Goal: Complete application form: Complete application form

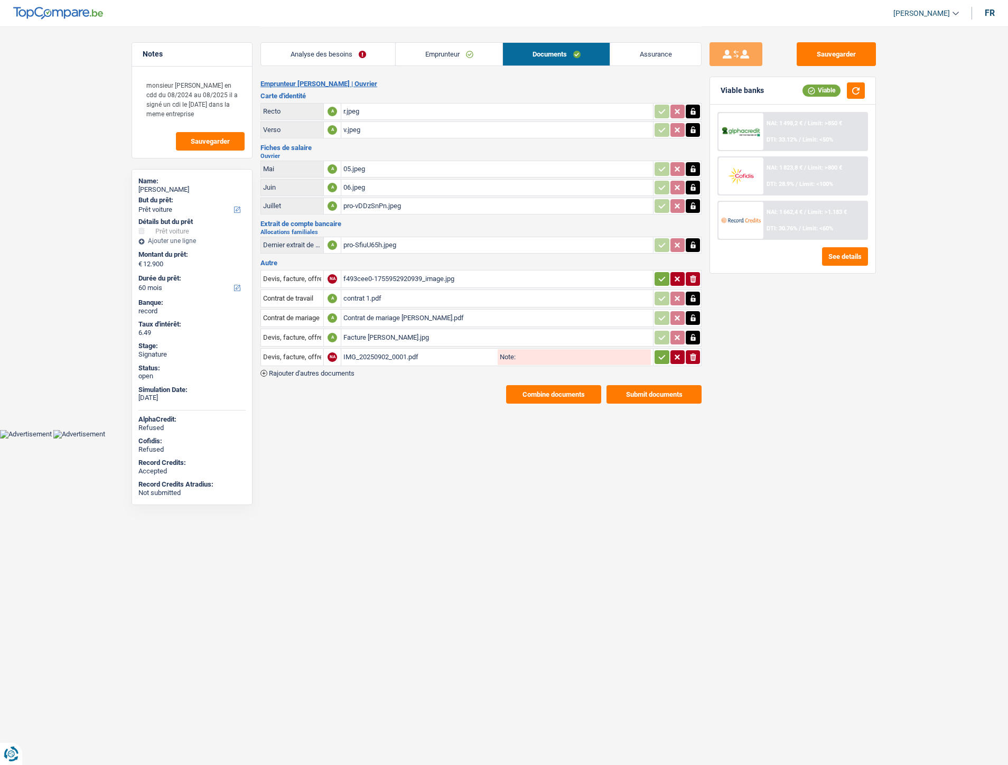
select select "car"
select select "60"
click at [376, 330] on div "Facture [PERSON_NAME].jpg" at bounding box center [497, 338] width 308 height 16
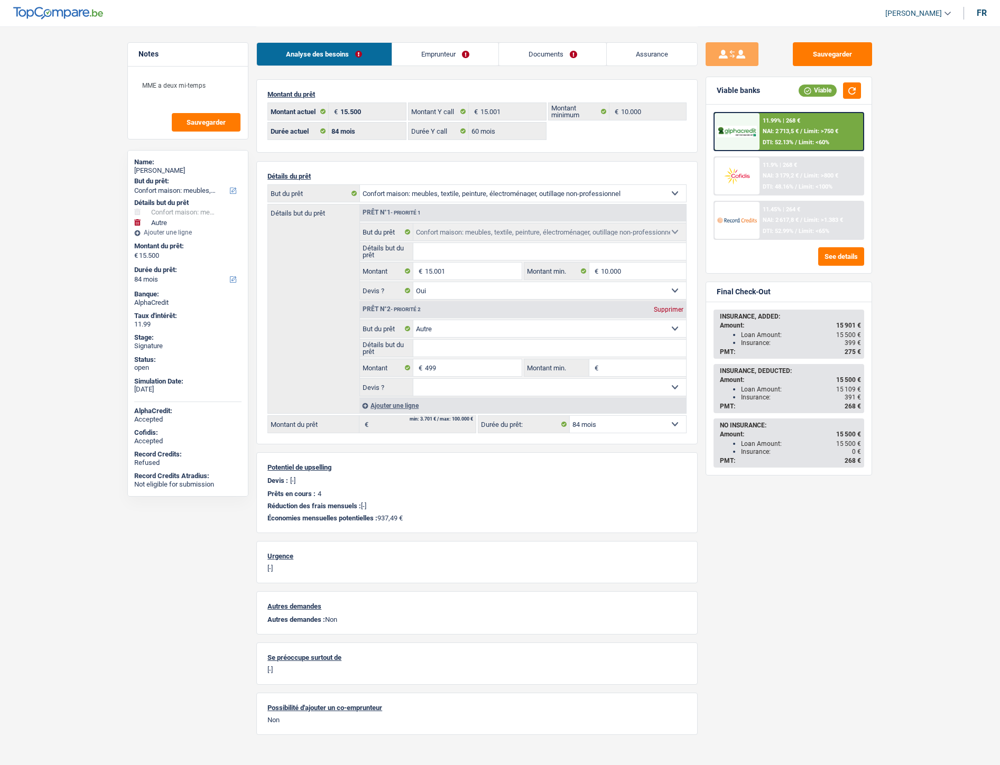
select select "household"
select select "other"
select select "84"
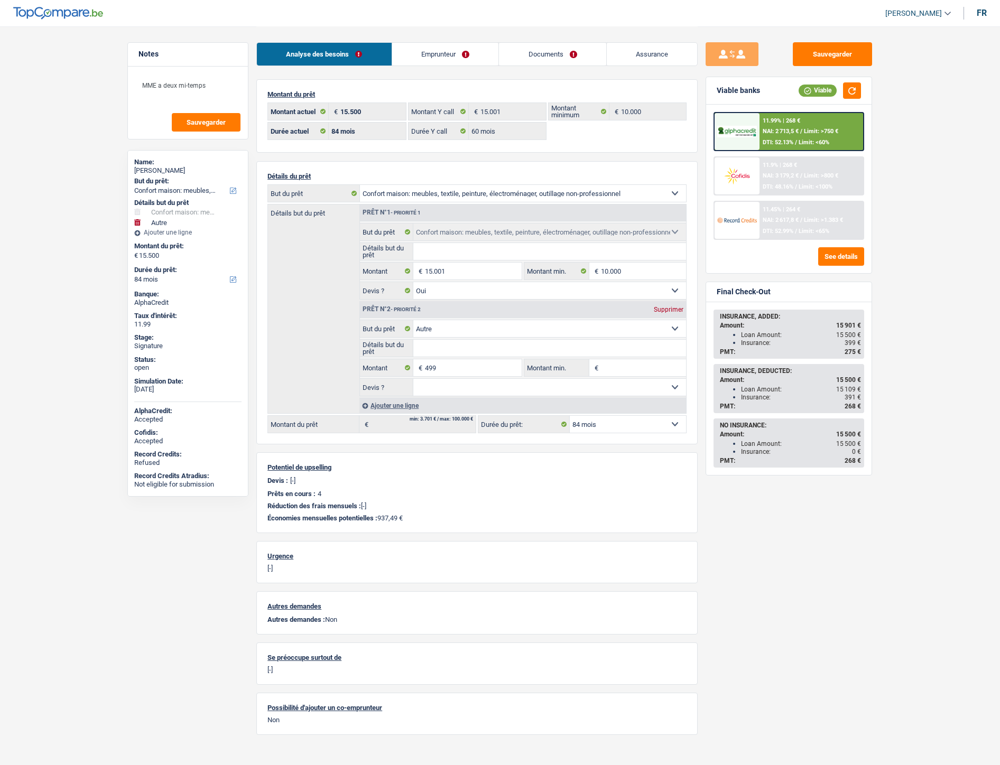
select select "60"
select select "household"
select select "yes"
select select "other"
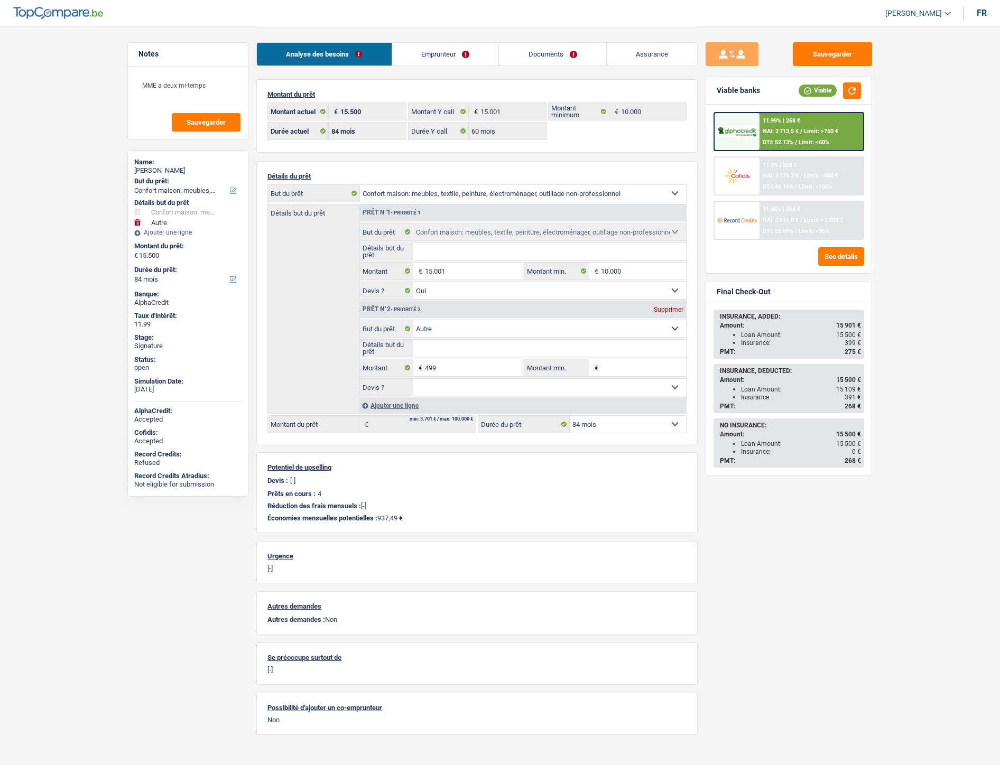
select select "84"
click at [528, 59] on link "Documents" at bounding box center [552, 54] width 107 height 23
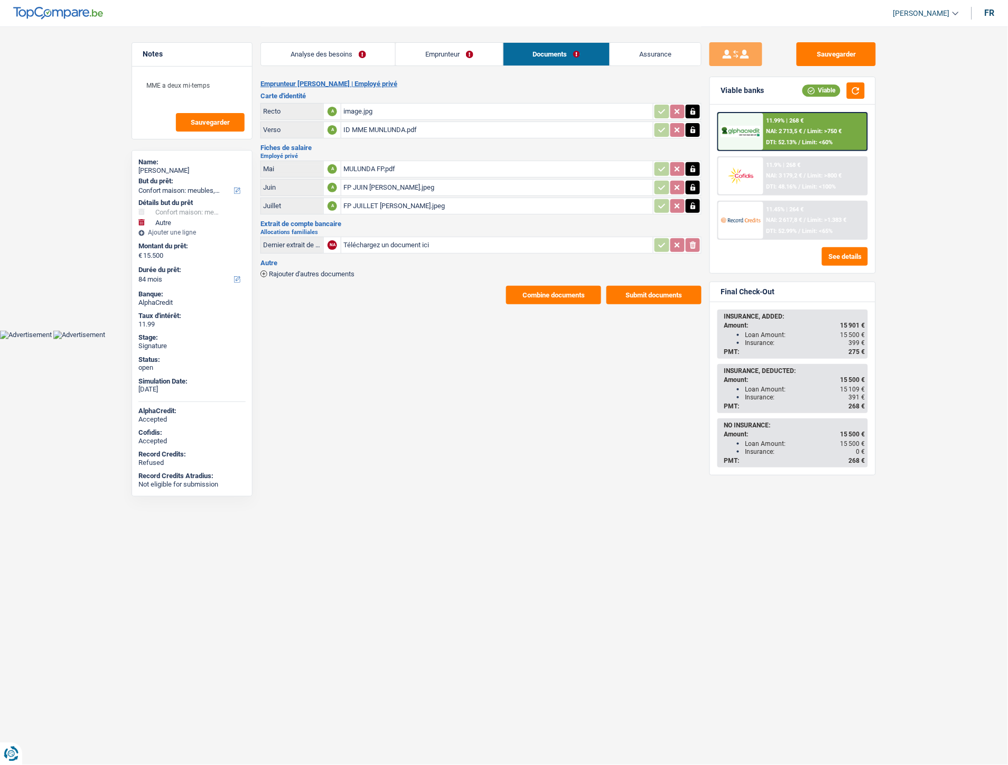
click at [387, 239] on input "Téléchargez un document ici" at bounding box center [497, 245] width 308 height 16
type input "C:\fakepath\Extrait Tshibangu Mulunda.pdf"
click at [329, 271] on span "Rajouter d'autres documents" at bounding box center [312, 274] width 86 height 7
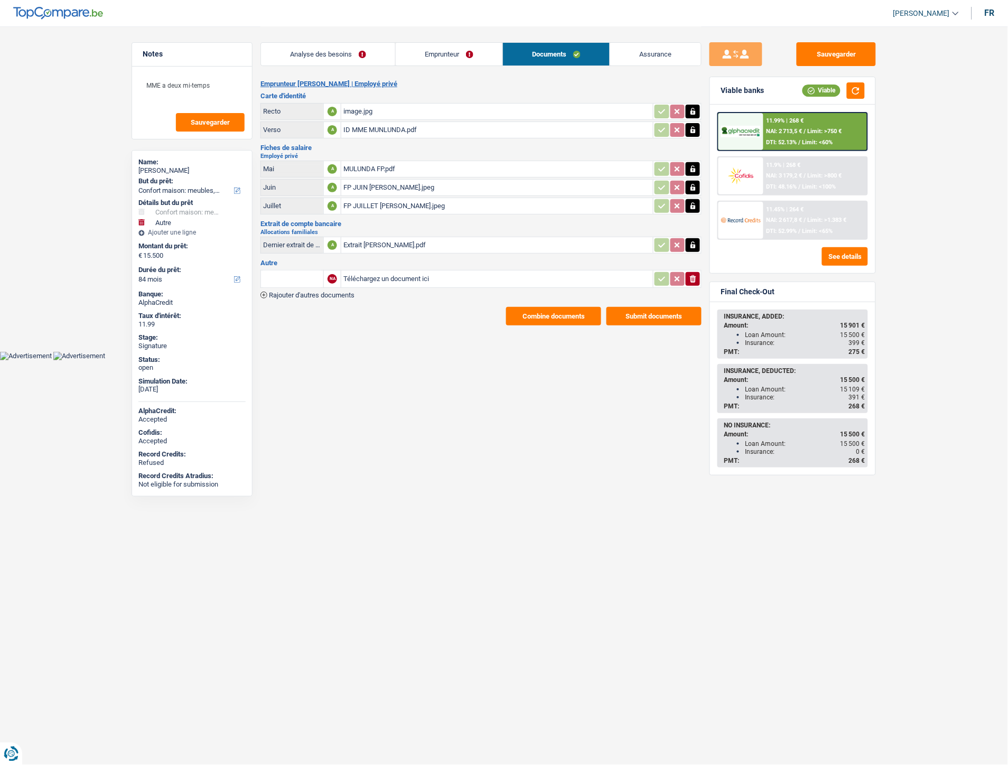
click at [399, 275] on input "Téléchargez un document ici" at bounding box center [497, 279] width 308 height 16
type input "C:\fakepath\ID Tshibangu Mulunda.pdf"
click at [301, 272] on input "text" at bounding box center [292, 279] width 58 height 17
click at [297, 294] on li "Carte bancaire" at bounding box center [320, 299] width 108 height 13
type input "Carte bancaire"
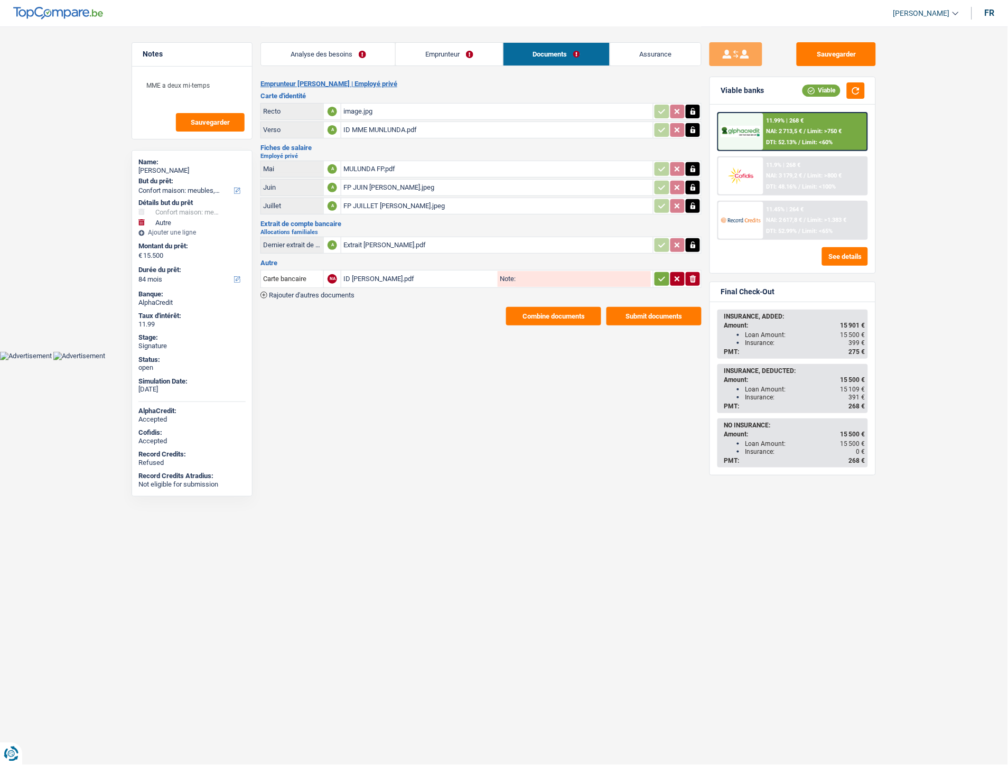
click at [696, 245] on icon "button" at bounding box center [693, 245] width 8 height 11
click at [695, 241] on icon "button" at bounding box center [693, 244] width 6 height 7
click at [323, 292] on span "Rajouter d'autres documents" at bounding box center [312, 295] width 86 height 7
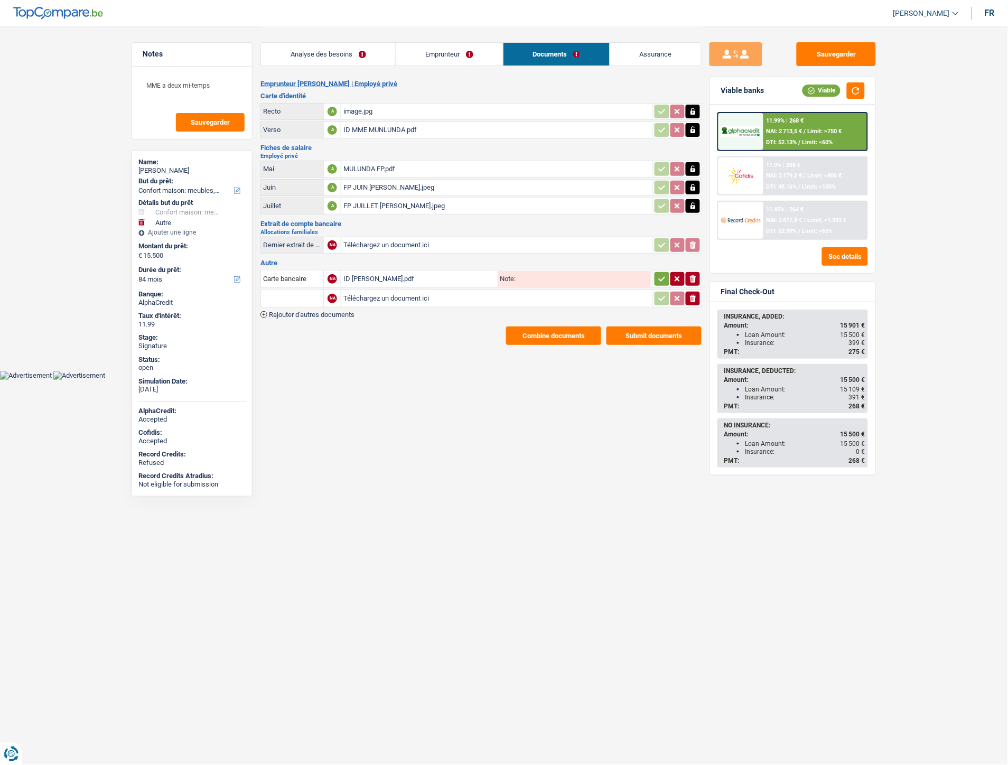
click at [425, 297] on input "Téléchargez un document ici" at bounding box center [497, 299] width 308 height 16
type input "C:\fakepath\Extrait Tshibangu Mulunda.pdf"
click at [309, 296] on input "text" at bounding box center [292, 298] width 58 height 17
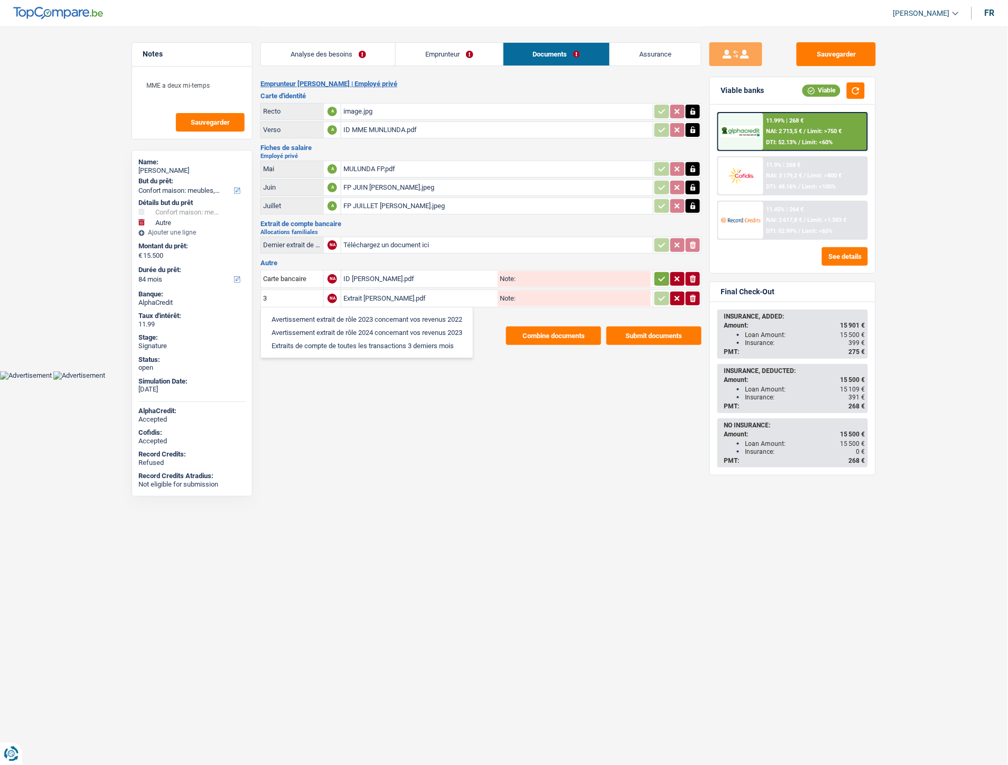
click at [330, 339] on li "Extraits de compte de toutes les transactions 3 derniers mois" at bounding box center [366, 345] width 201 height 13
type input "Extraits de compte de toutes les transactions 3 derniers mois"
click at [658, 274] on icon "button" at bounding box center [662, 279] width 8 height 11
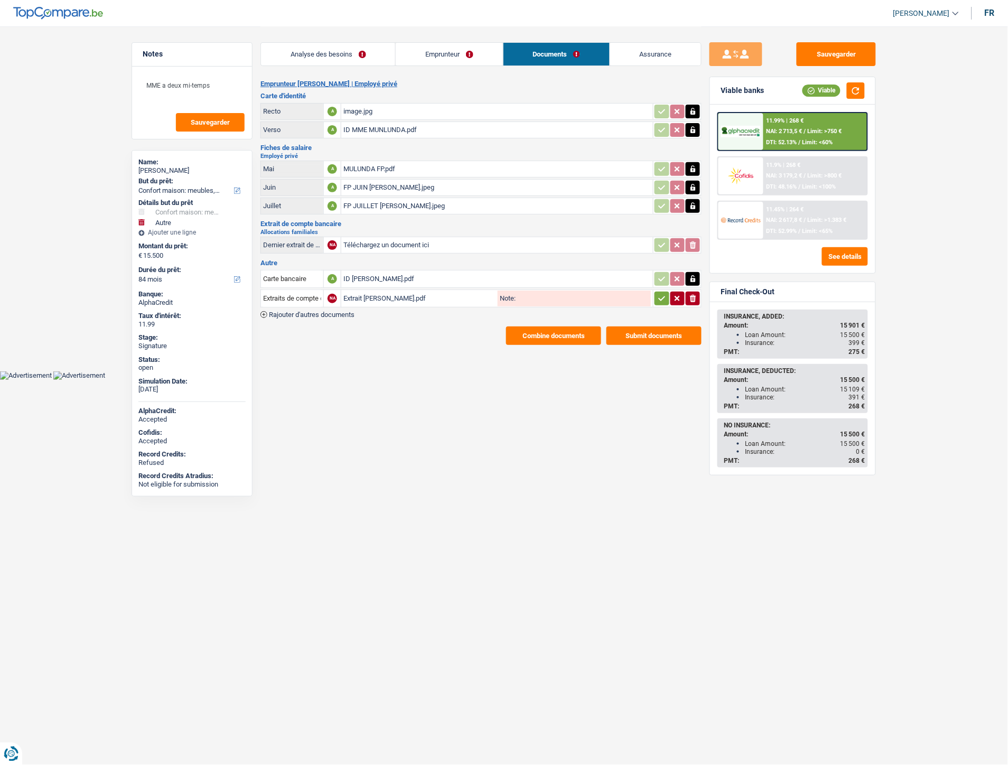
click at [659, 293] on icon "button" at bounding box center [662, 298] width 8 height 11
click at [840, 44] on button "Sauvegarder" at bounding box center [836, 54] width 79 height 24
click at [533, 331] on button "Combine documents" at bounding box center [553, 336] width 95 height 18
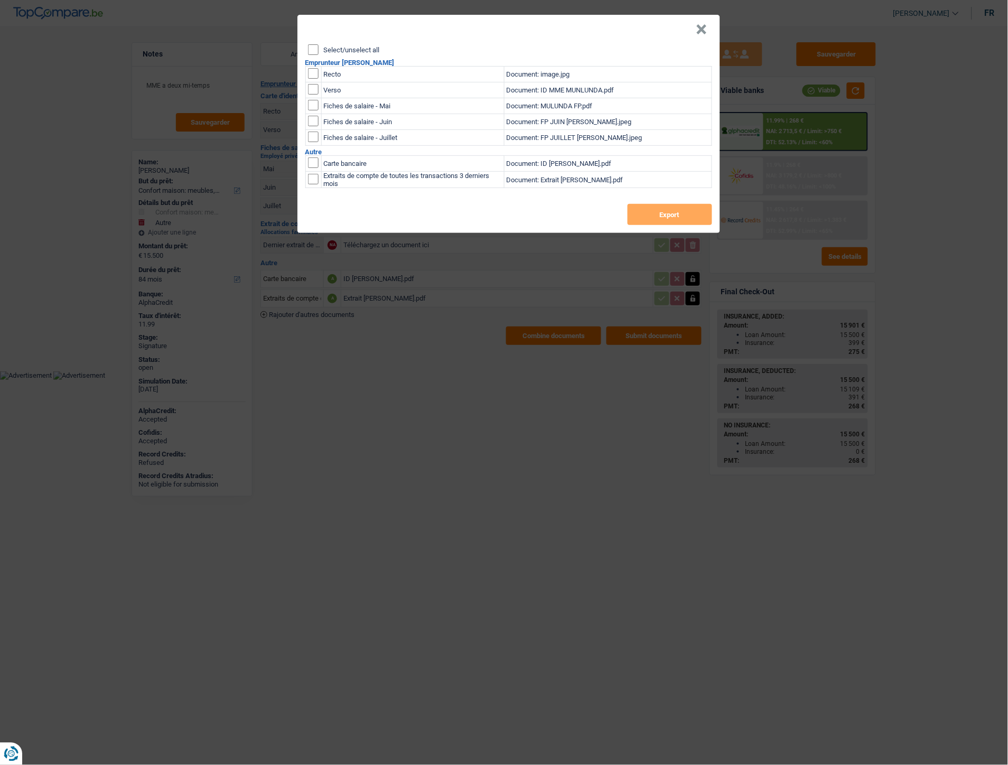
click at [324, 51] on label "Select/unselect all" at bounding box center [352, 49] width 56 height 7
click at [319, 51] on input "Select/unselect all" at bounding box center [313, 49] width 11 height 11
checkbox input "true"
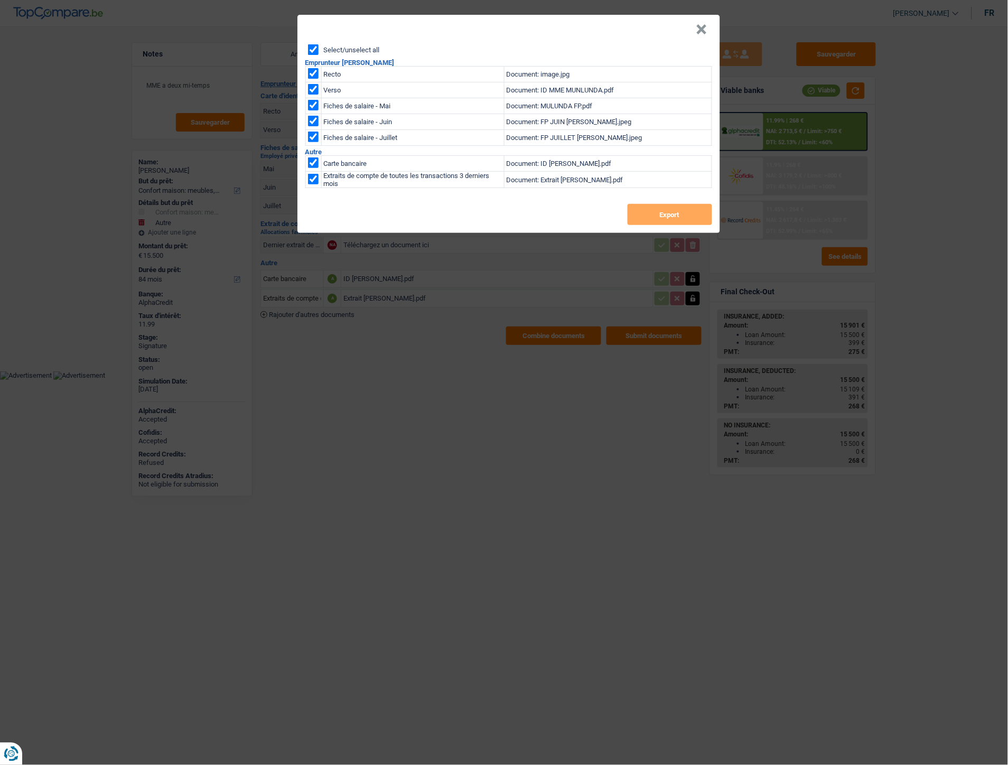
checkbox input "true"
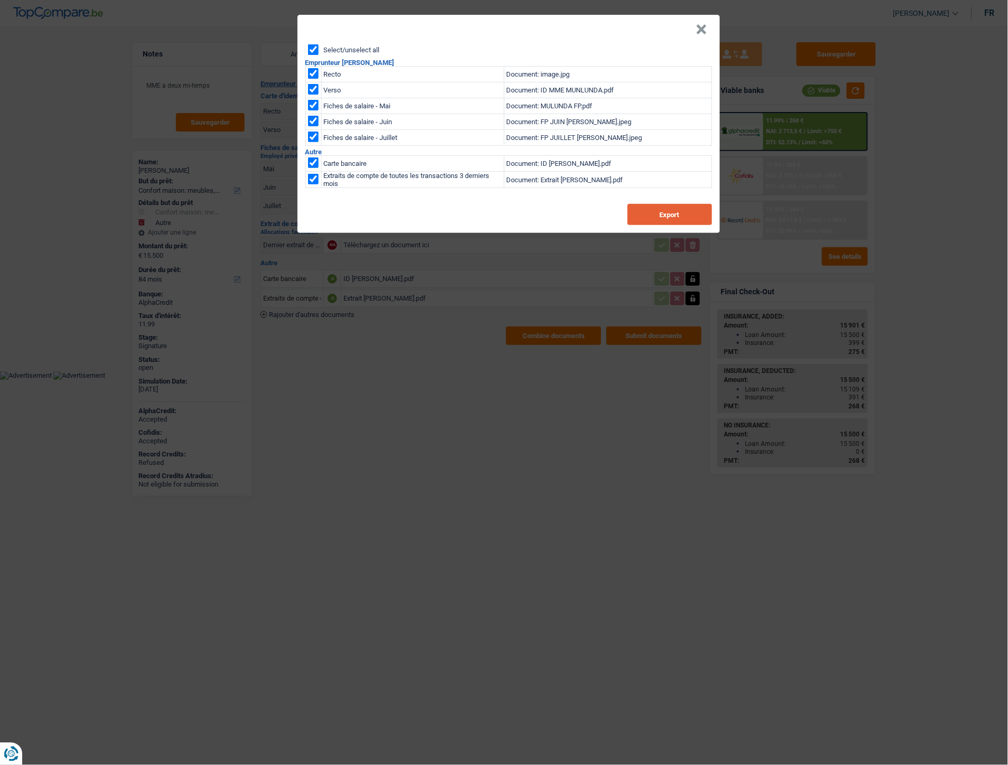
click at [677, 220] on button "Export" at bounding box center [670, 214] width 85 height 21
click at [702, 31] on button "×" at bounding box center [701, 29] width 11 height 11
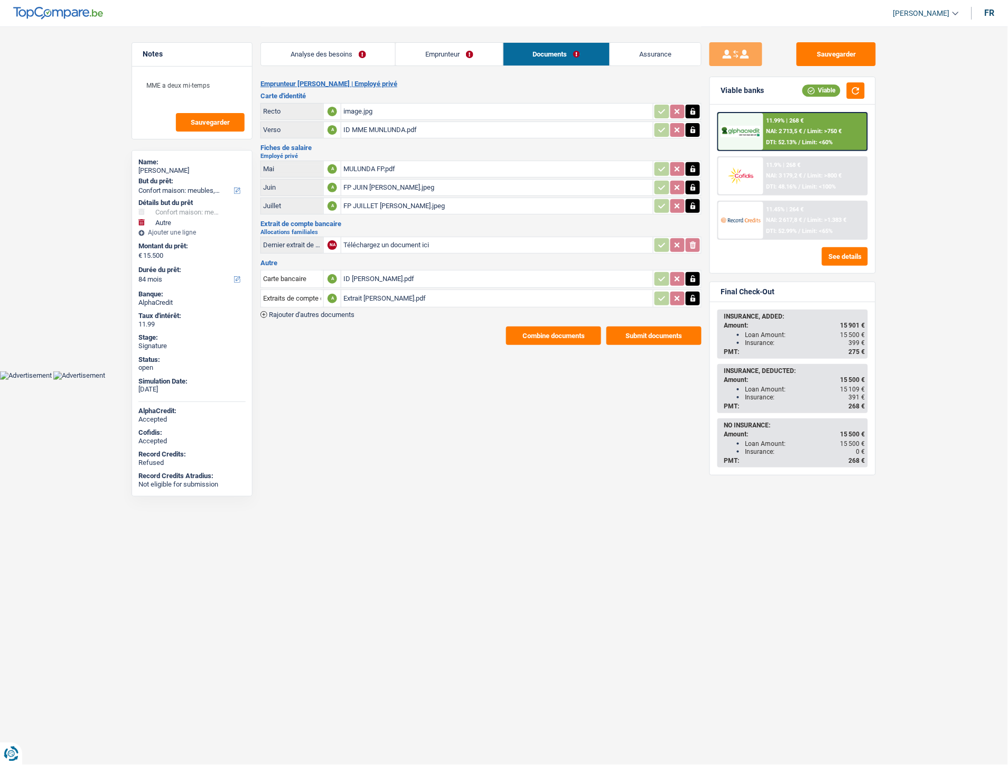
click at [792, 125] on div "11.99% | 268 € NAI: 2 713,5 € / Limit: >750 € DTI: 52.13% / Limit: <60%" at bounding box center [816, 131] width 104 height 37
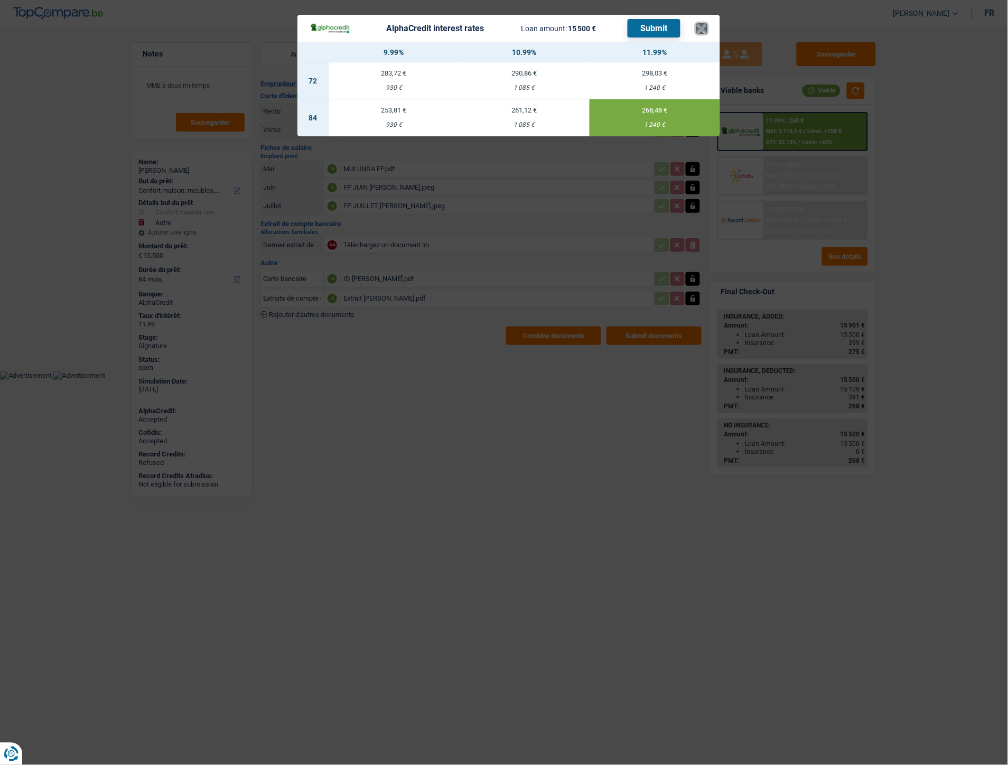
click at [705, 30] on button "×" at bounding box center [701, 28] width 11 height 11
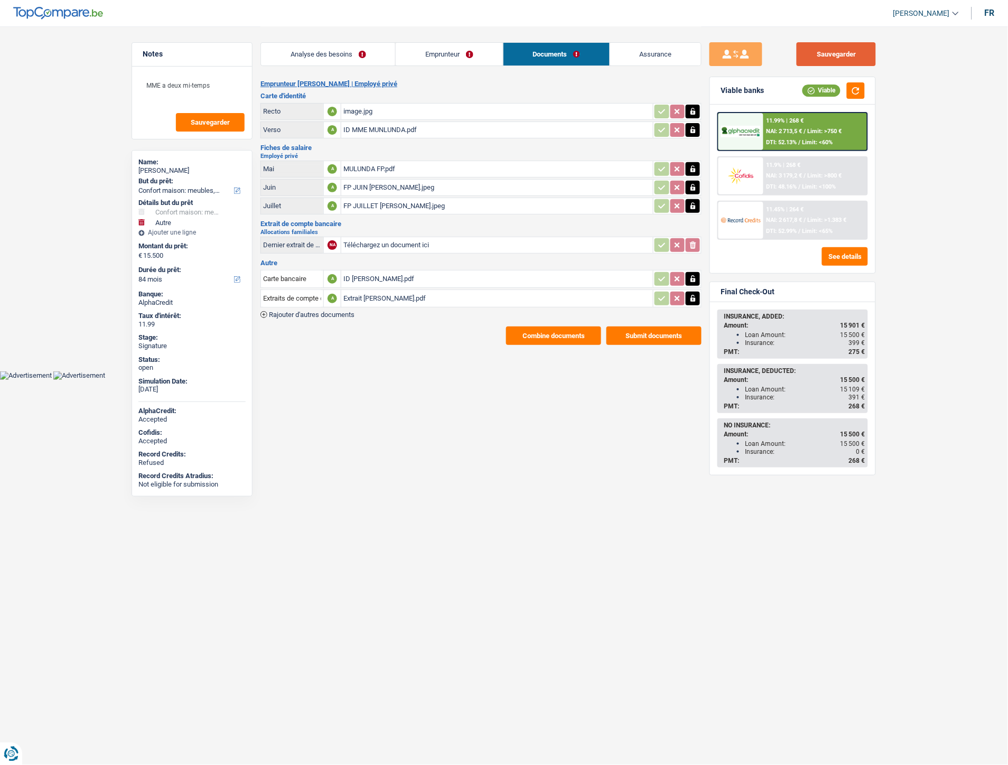
click at [858, 62] on button "Sauvegarder" at bounding box center [836, 54] width 79 height 24
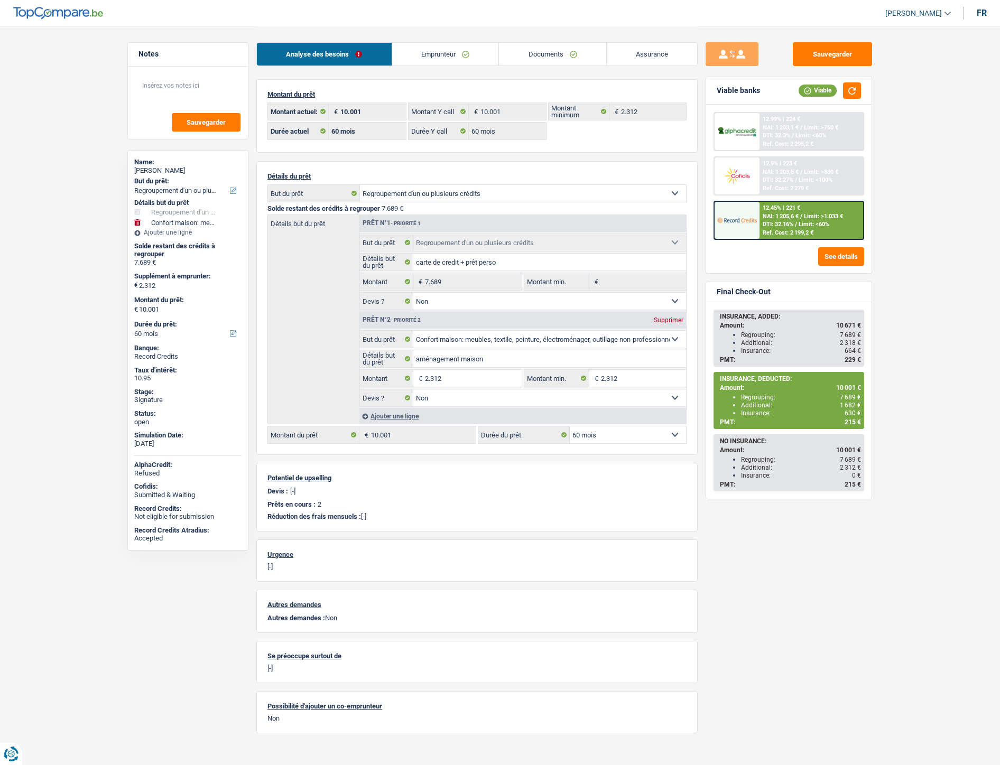
select select "refinancing"
select select "household"
select select "60"
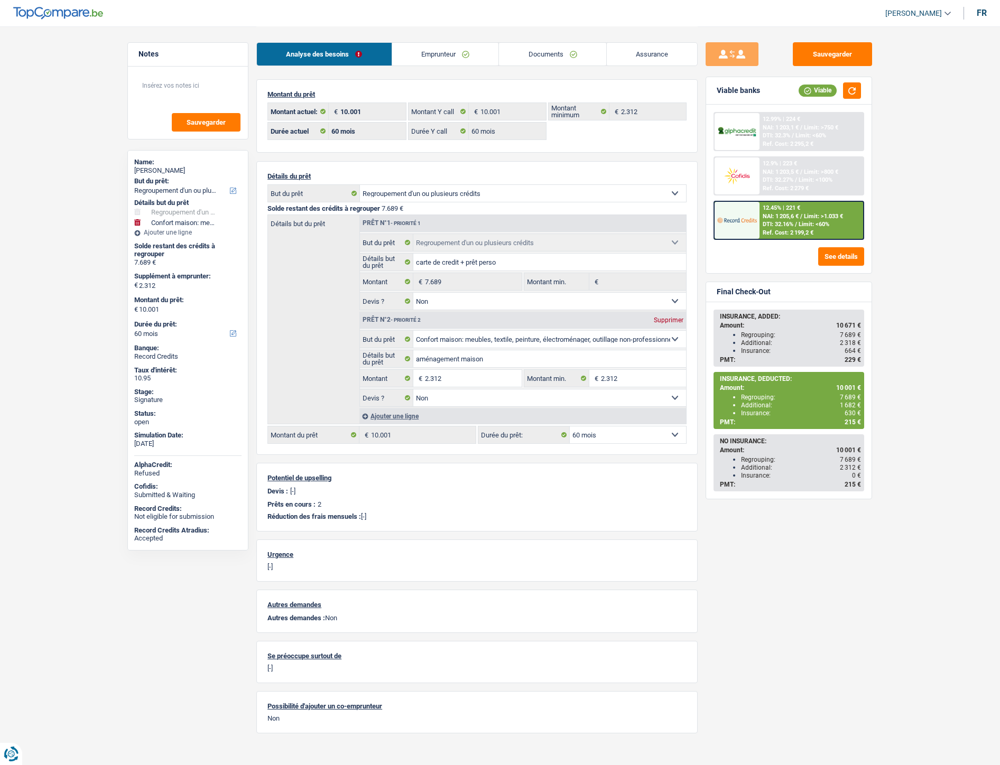
select select "60"
select select "refinancing"
select select "false"
select select "household"
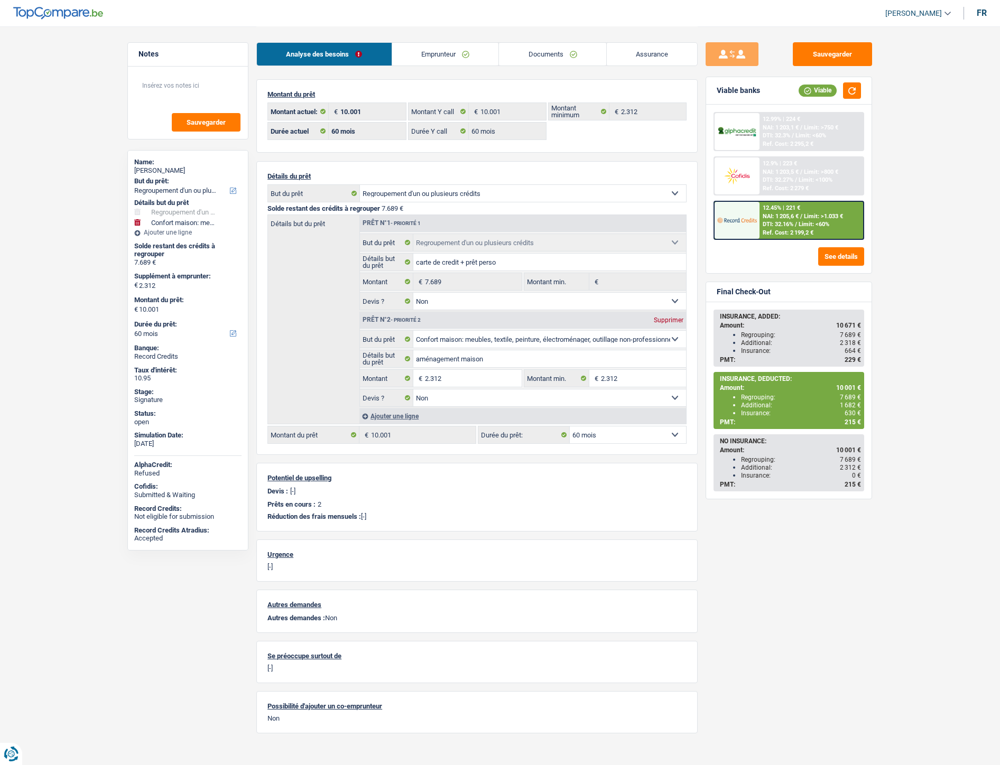
select select "false"
select select "60"
click at [548, 55] on link "Documents" at bounding box center [552, 54] width 107 height 23
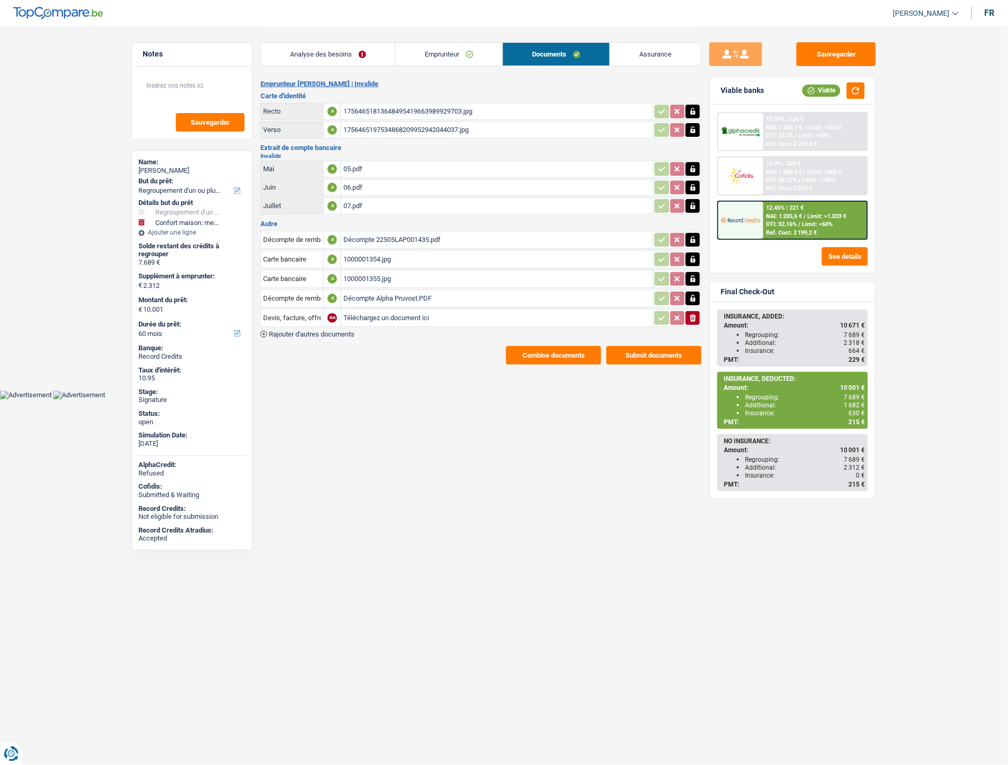
click at [360, 164] on div "05.pdf" at bounding box center [497, 169] width 308 height 16
click at [376, 313] on input "Téléchargez un document ici" at bounding box center [497, 318] width 308 height 16
type input "C:\fakepath\IMG-20250904-WA0022.jpg"
click at [390, 313] on div "IMG-20250904-WA0022.jpg" at bounding box center [497, 318] width 308 height 16
click at [292, 311] on input "Devis, facture, offre, bon de commande" at bounding box center [292, 318] width 58 height 17
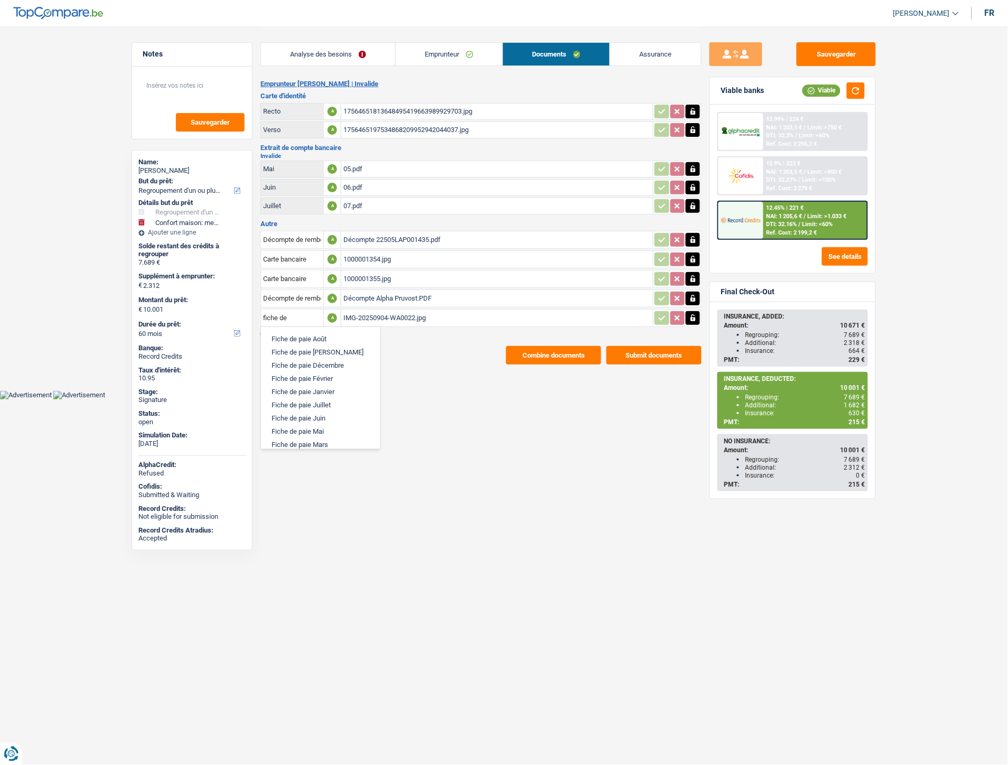
click at [315, 430] on li "Fiche de paie Mai" at bounding box center [320, 431] width 108 height 13
type input "Fiche de paie Mai"
click at [385, 367] on main "Notes Sauvegarder Name: béatrice pruvost But du prêt: Confort maison: meubles, …" at bounding box center [504, 195] width 1008 height 391
click at [352, 331] on span "Rajouter d'autres documents" at bounding box center [312, 334] width 86 height 7
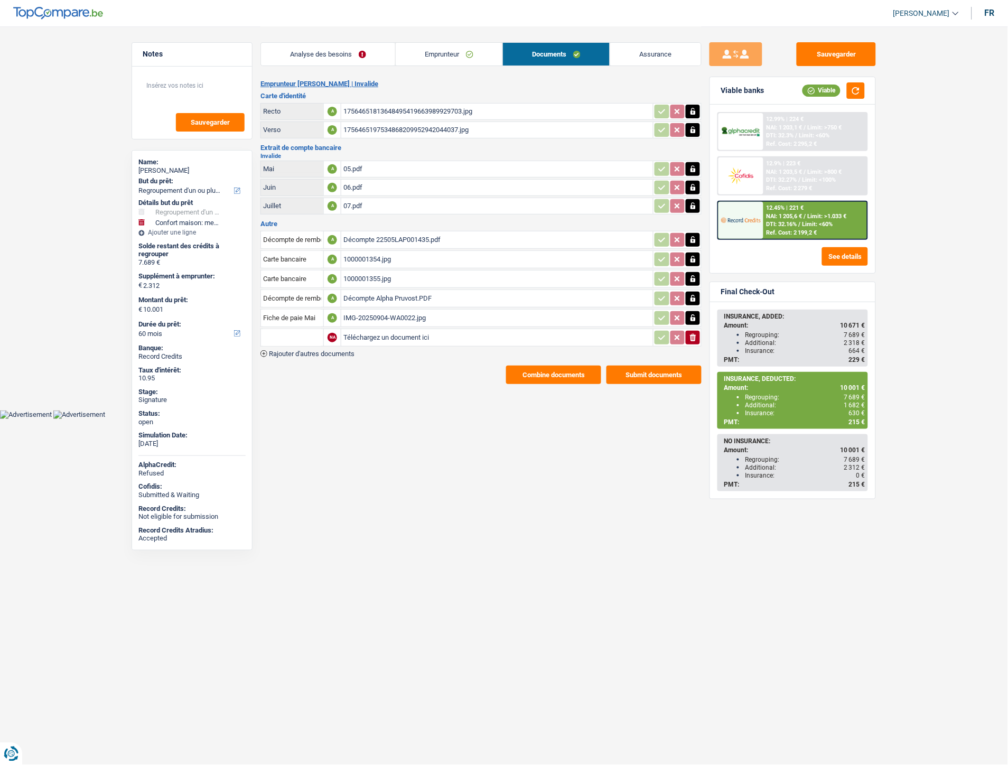
click at [389, 337] on input "Téléchargez un document ici" at bounding box center [497, 338] width 308 height 16
type input "C:\fakepath\Pruvost commune.pdf"
click at [309, 331] on input "text" at bounding box center [292, 337] width 58 height 17
click at [291, 353] on li "Autre" at bounding box center [320, 358] width 108 height 13
type input "Autre"
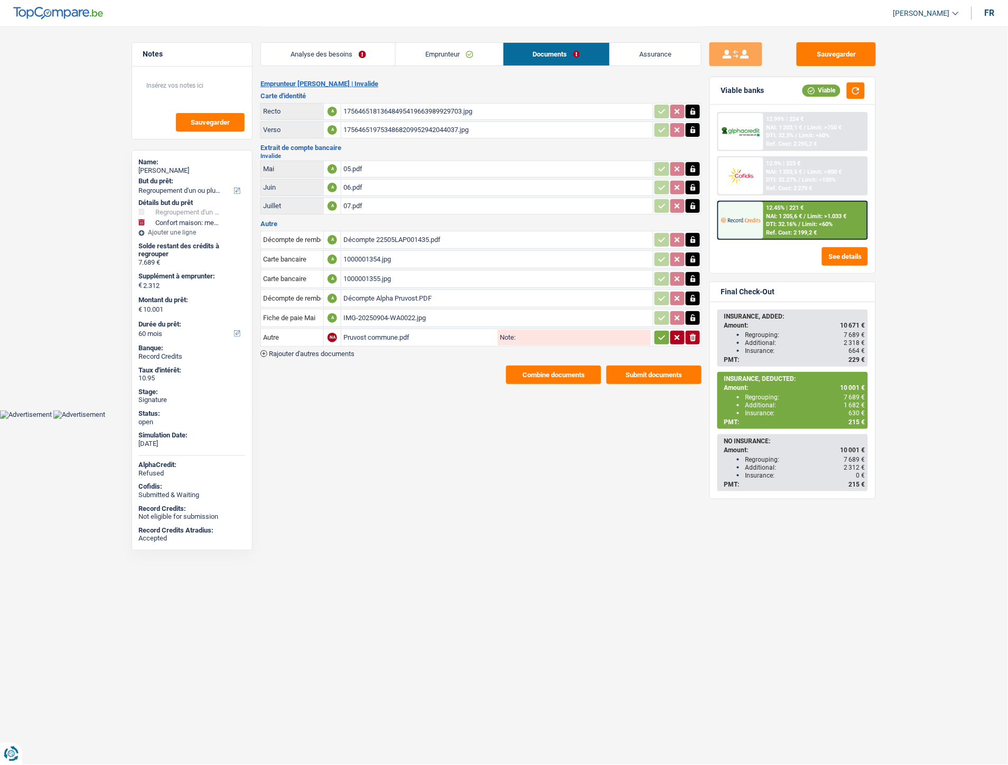
click at [659, 335] on icon "button" at bounding box center [662, 337] width 7 height 5
click at [370, 271] on div "1000001355.jpg" at bounding box center [497, 279] width 308 height 16
click at [297, 351] on span "Rajouter d'autres documents" at bounding box center [312, 353] width 86 height 7
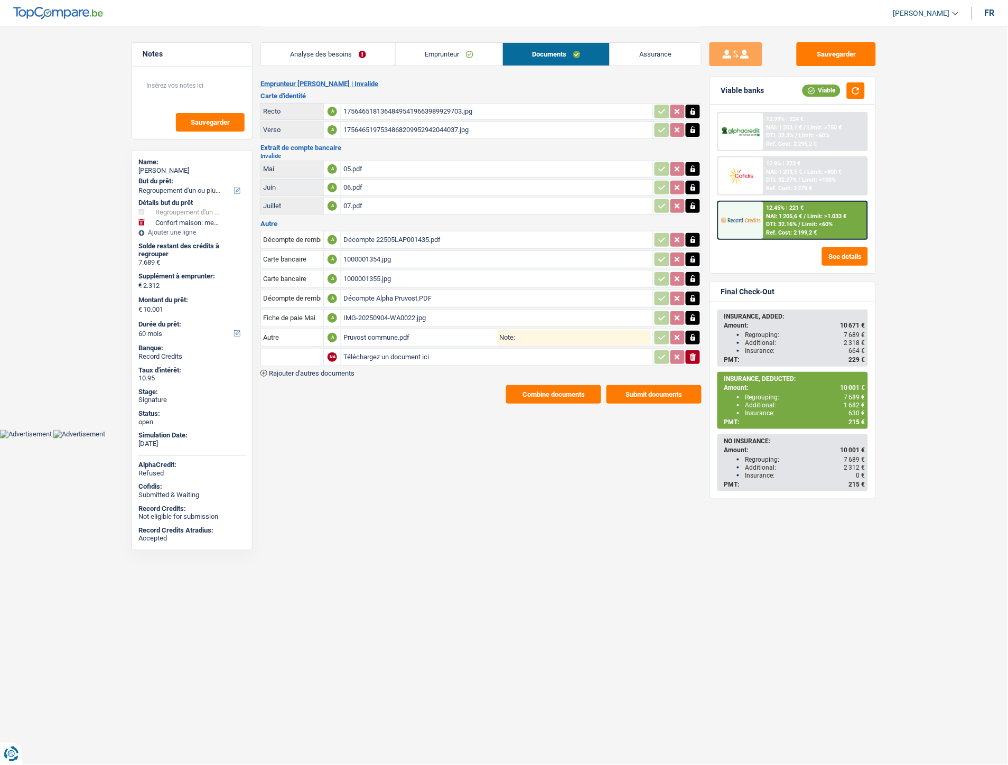
click at [363, 354] on input "Téléchargez un document ici" at bounding box center [497, 357] width 308 height 16
type input "C:\fakepath\CB Pruvost.pdf"
click at [298, 351] on input "text" at bounding box center [292, 357] width 58 height 17
click at [292, 376] on li "Carte bancaire" at bounding box center [320, 377] width 108 height 13
type input "Carte bancaire"
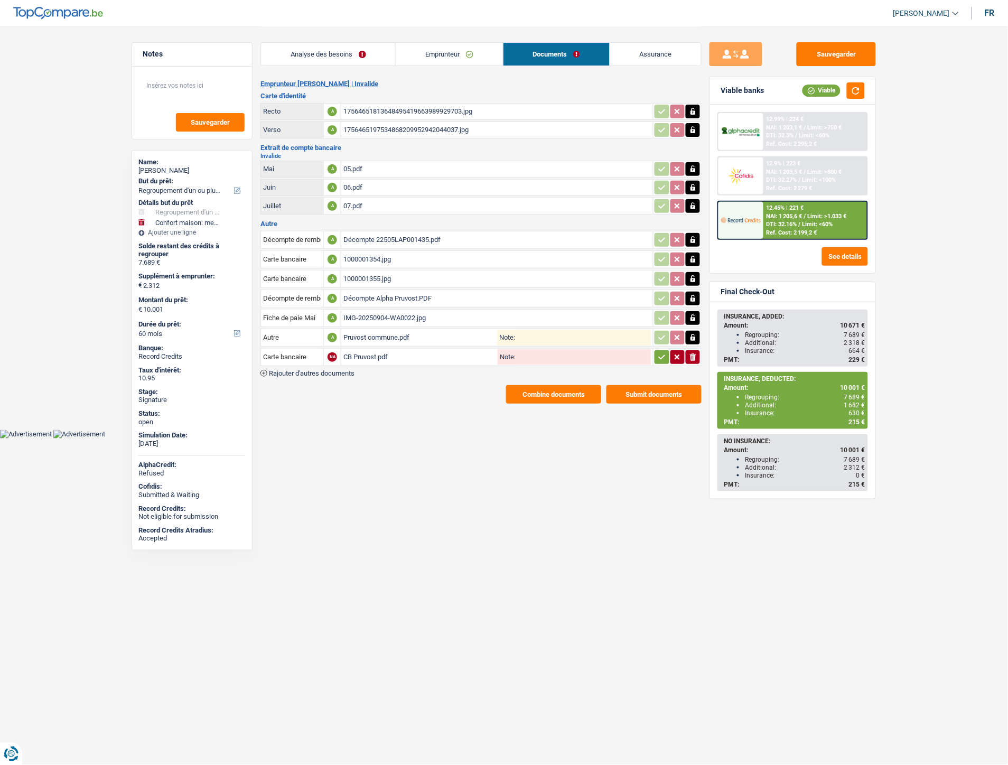
click at [331, 370] on span "Rajouter d'autres documents" at bounding box center [312, 373] width 86 height 7
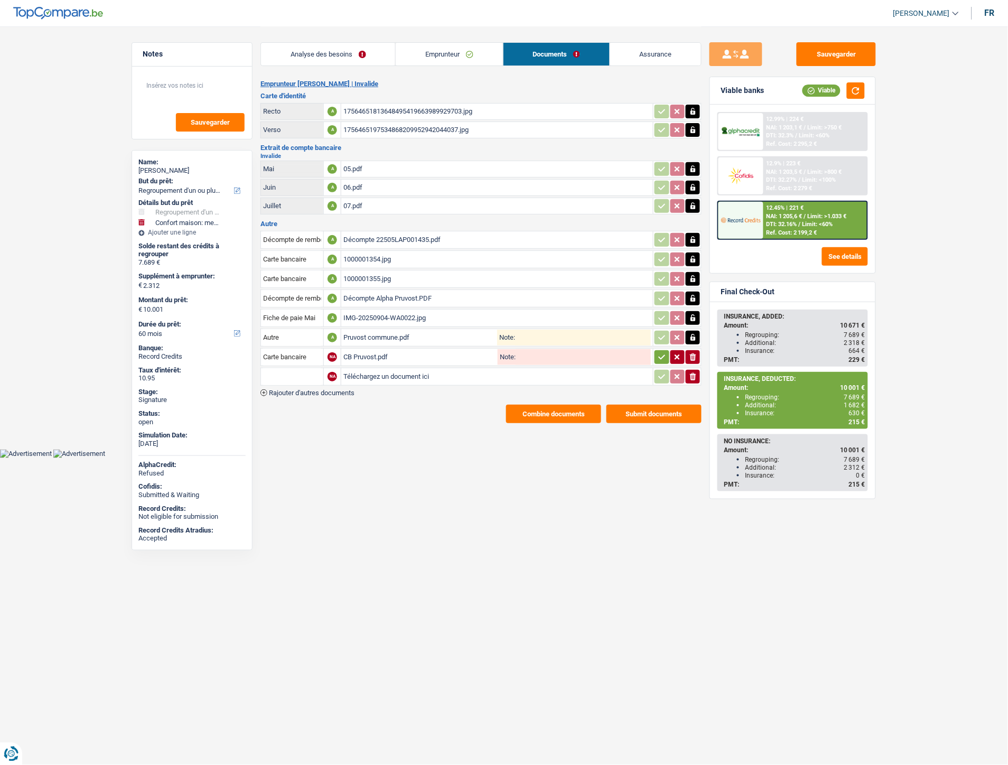
click at [395, 370] on input "Téléchargez un document ici" at bounding box center [497, 377] width 308 height 16
type input "C:\fakepath\Rando Pruvost.pdf"
click at [312, 373] on input "text" at bounding box center [292, 376] width 58 height 17
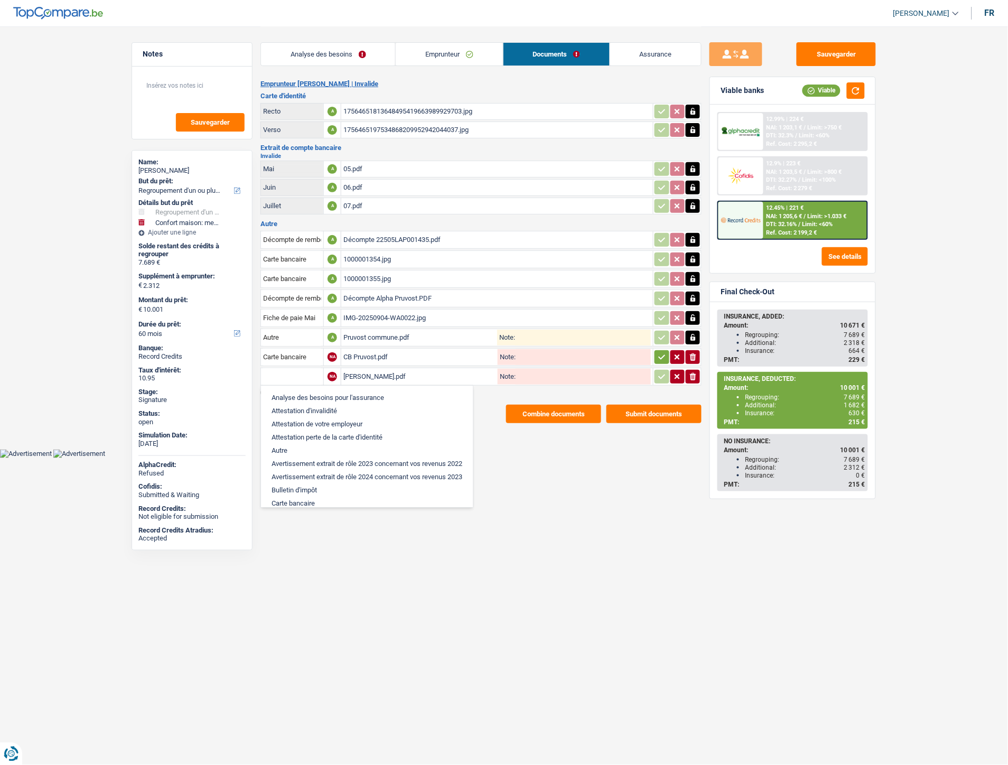
click at [288, 444] on li "Autre" at bounding box center [366, 450] width 201 height 13
type input "Autre"
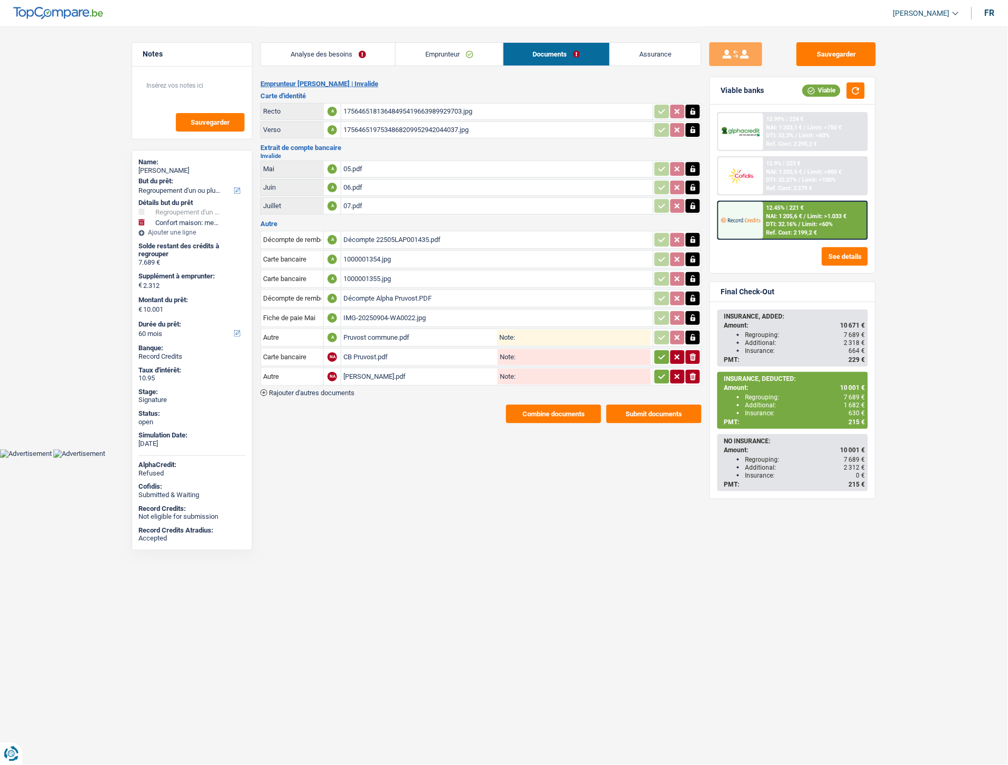
click at [664, 355] on icon "button" at bounding box center [662, 357] width 8 height 11
click at [658, 373] on icon "button" at bounding box center [662, 376] width 8 height 11
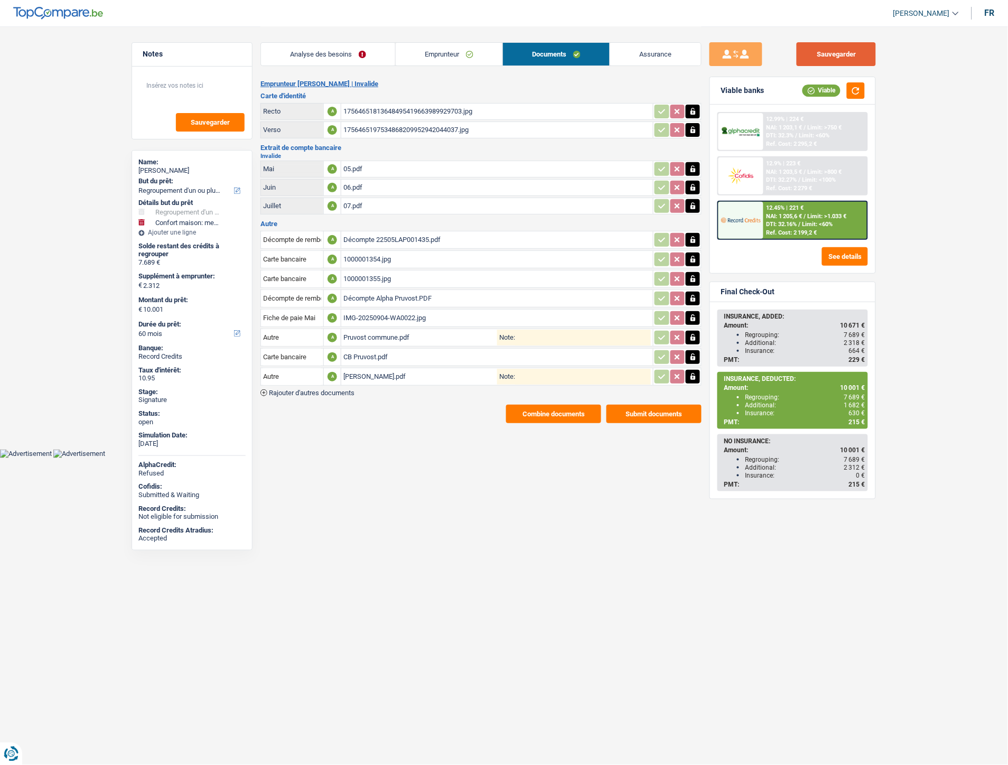
drag, startPoint x: 833, startPoint y: 49, endPoint x: 900, endPoint y: 59, distance: 68.3
click at [833, 49] on button "Sauvegarder" at bounding box center [836, 54] width 79 height 24
click at [536, 410] on button "Combine documents" at bounding box center [553, 414] width 95 height 18
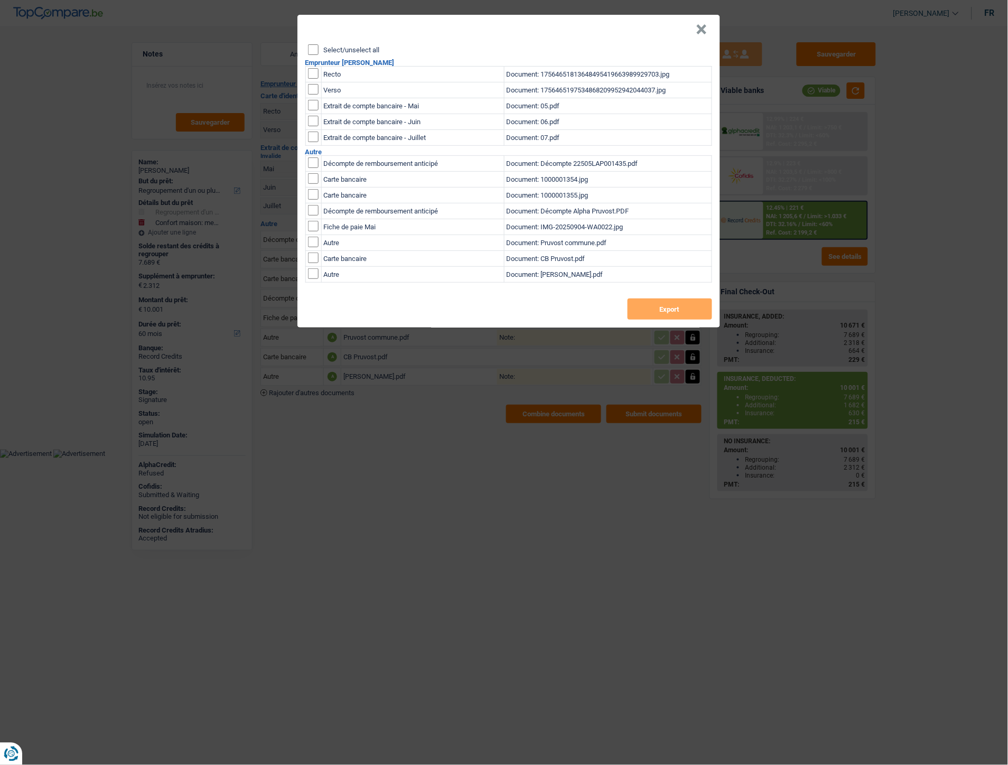
click at [350, 48] on label "Select/unselect all" at bounding box center [352, 49] width 56 height 7
click at [319, 48] on input "Select/unselect all" at bounding box center [313, 49] width 11 height 11
checkbox input "true"
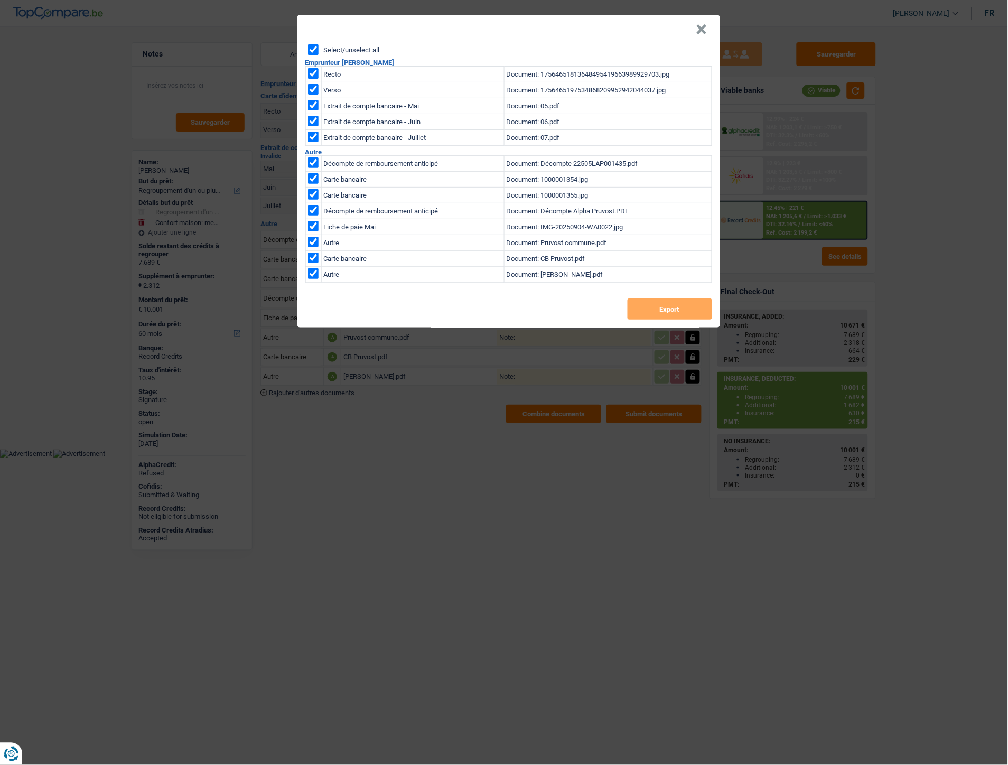
checkbox input "true"
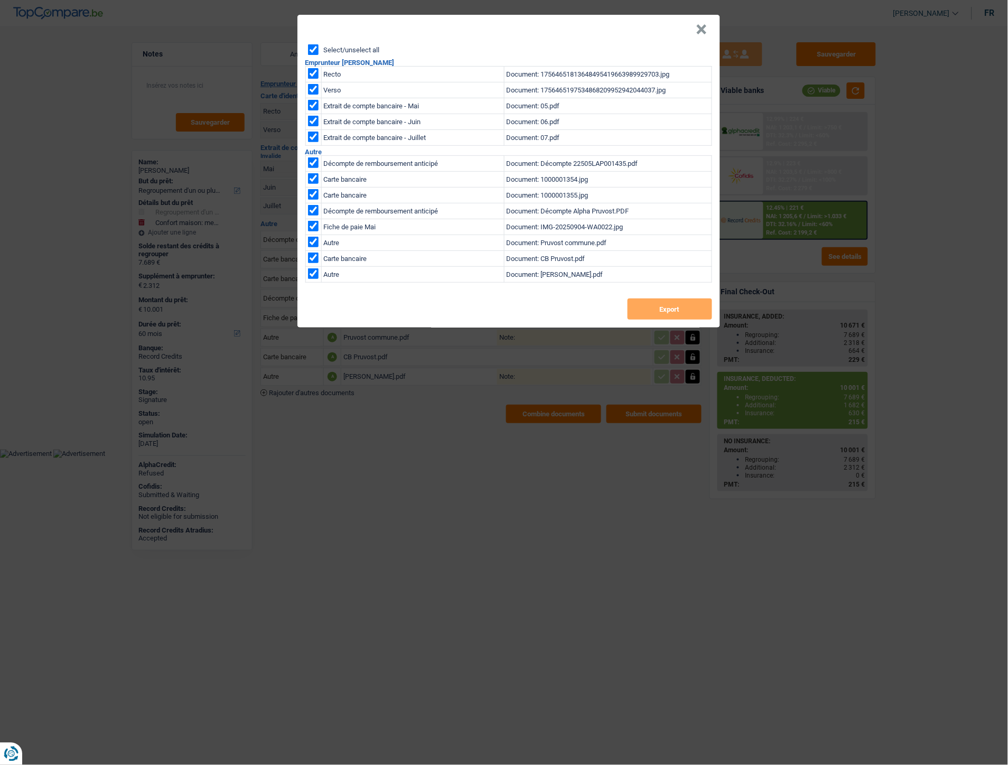
checkbox input "true"
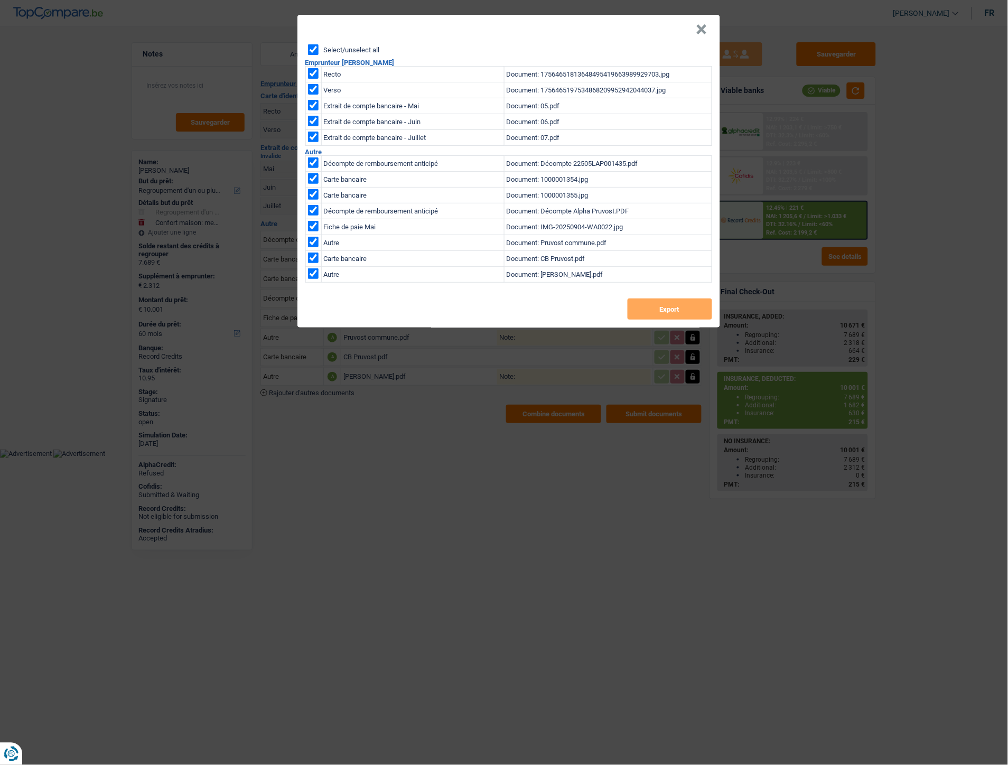
checkbox input "true"
click at [646, 304] on button "Export" at bounding box center [670, 309] width 85 height 21
click at [700, 24] on button "×" at bounding box center [701, 29] width 11 height 11
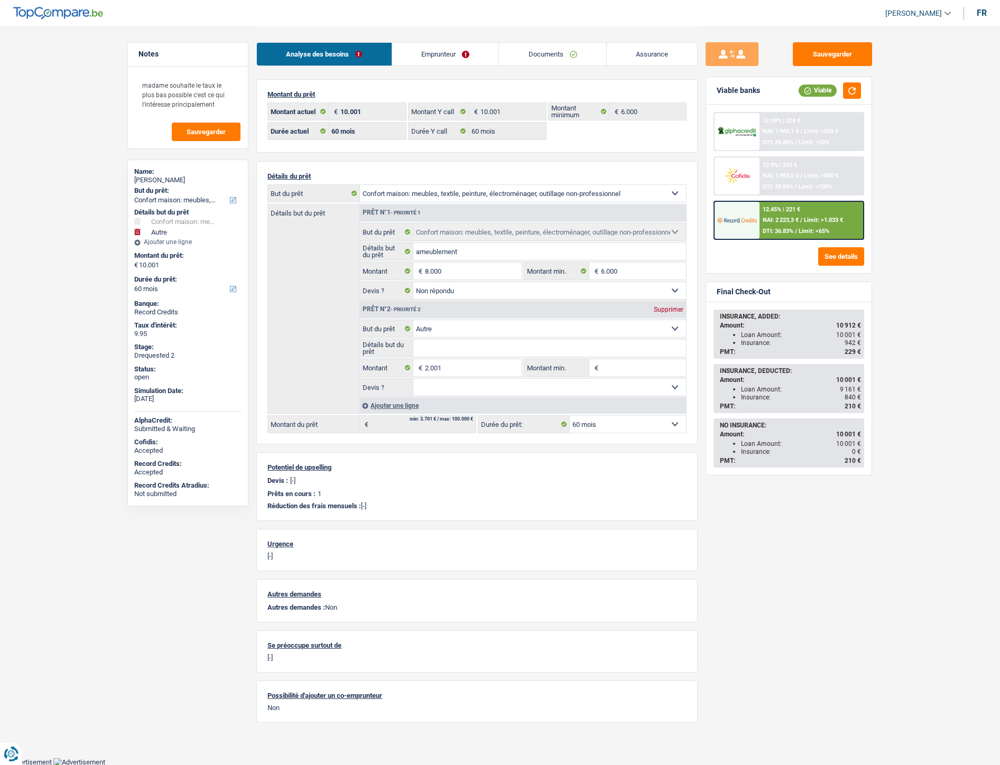
select select "household"
select select "other"
select select "60"
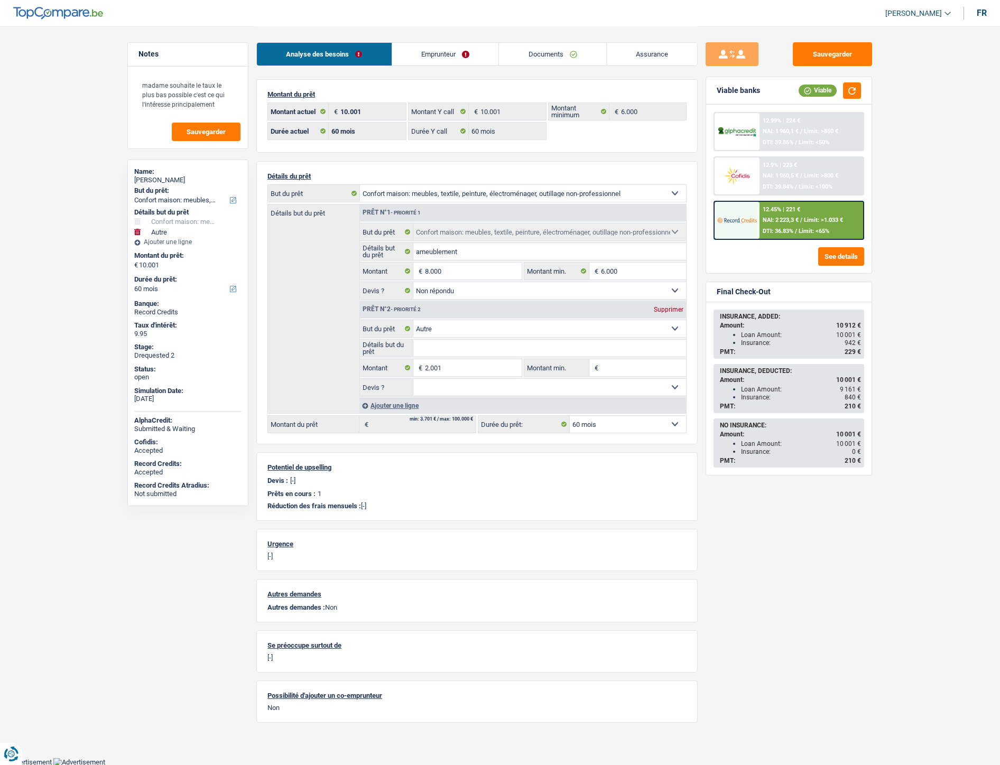
select select "60"
select select "household"
select select "not_answered"
select select "other"
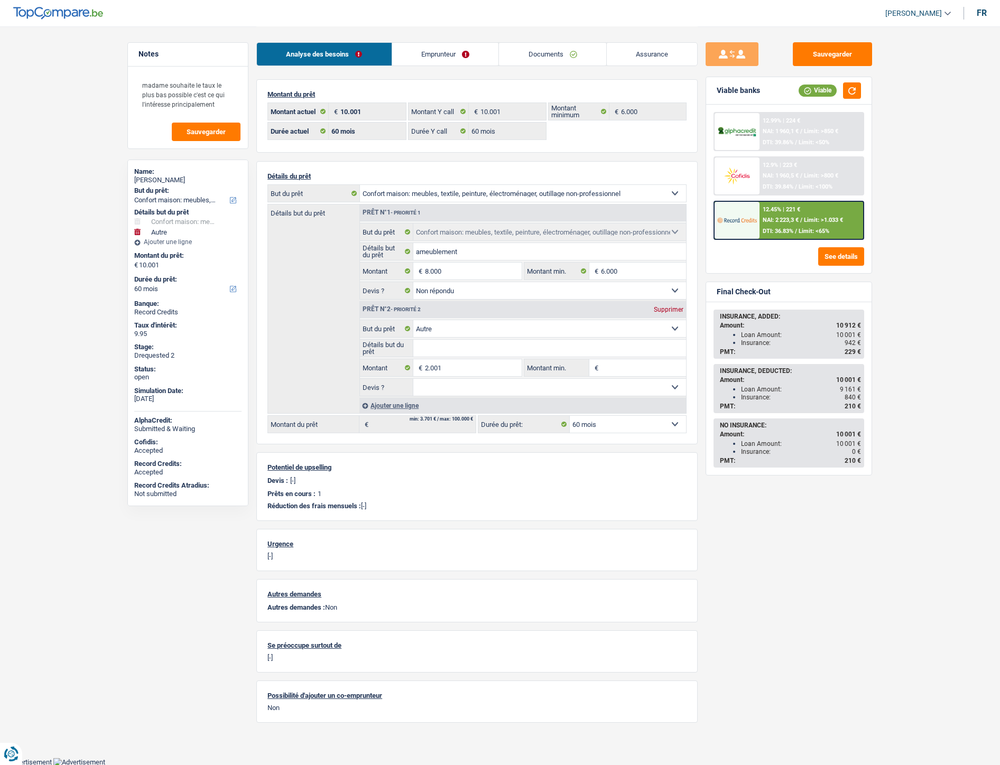
select select "60"
click at [454, 51] on link "Emprunteur" at bounding box center [445, 54] width 107 height 23
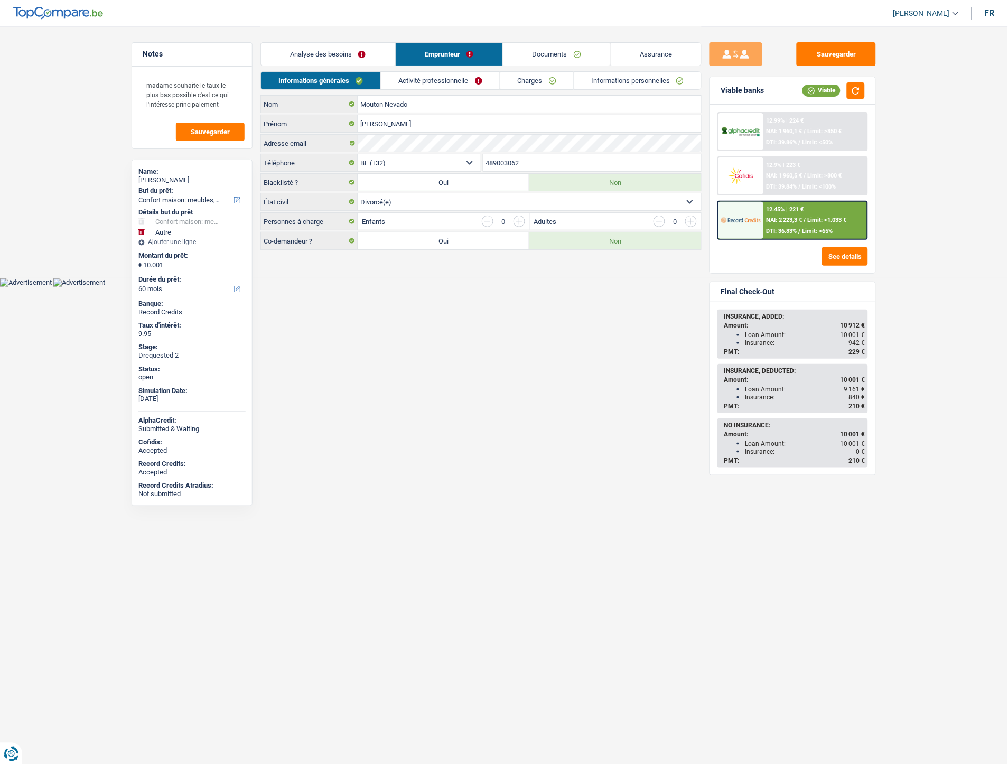
click at [351, 52] on link "Analyse des besoins" at bounding box center [328, 54] width 134 height 23
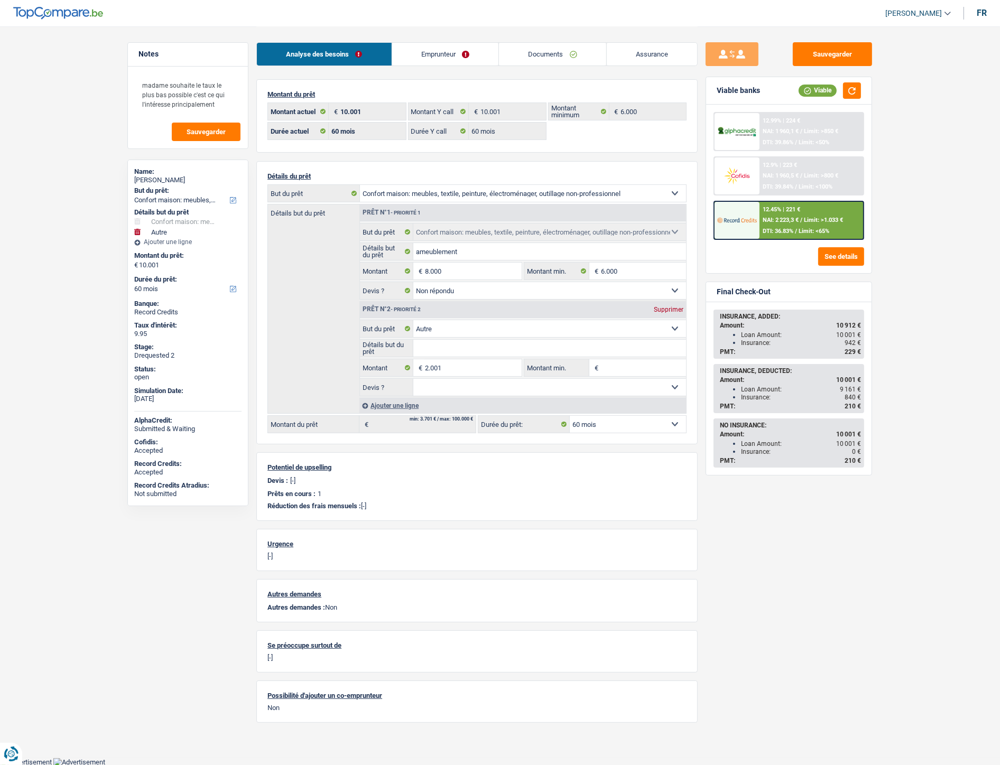
click at [432, 60] on link "Emprunteur" at bounding box center [445, 54] width 107 height 23
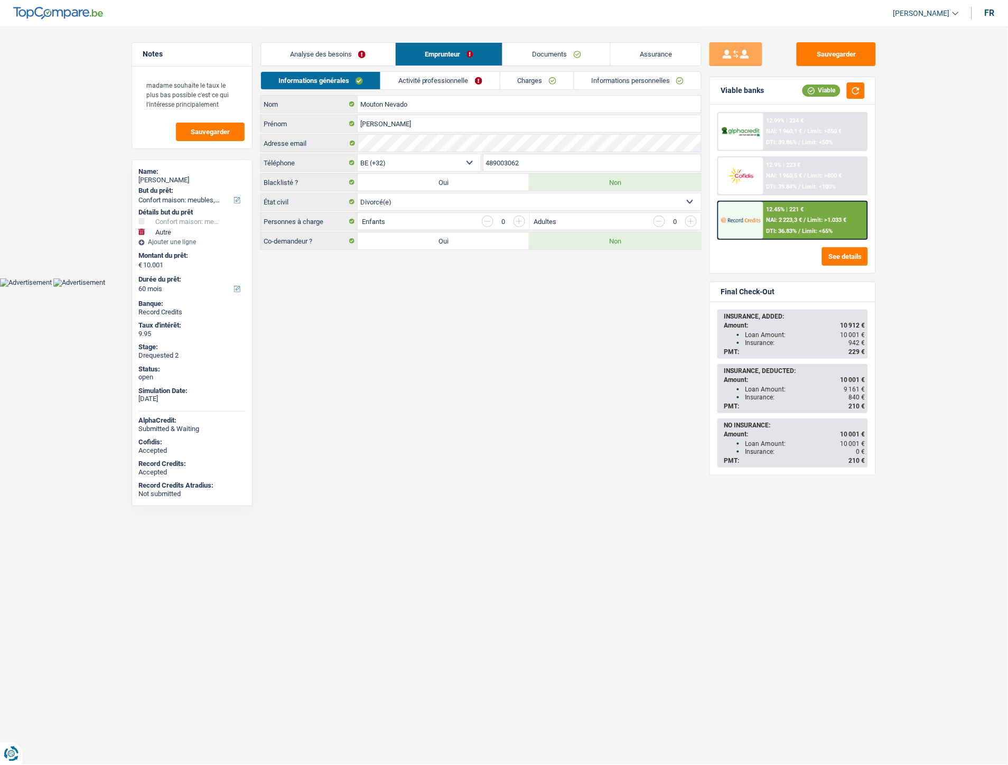
click at [421, 76] on link "Activité professionnelle" at bounding box center [440, 80] width 119 height 17
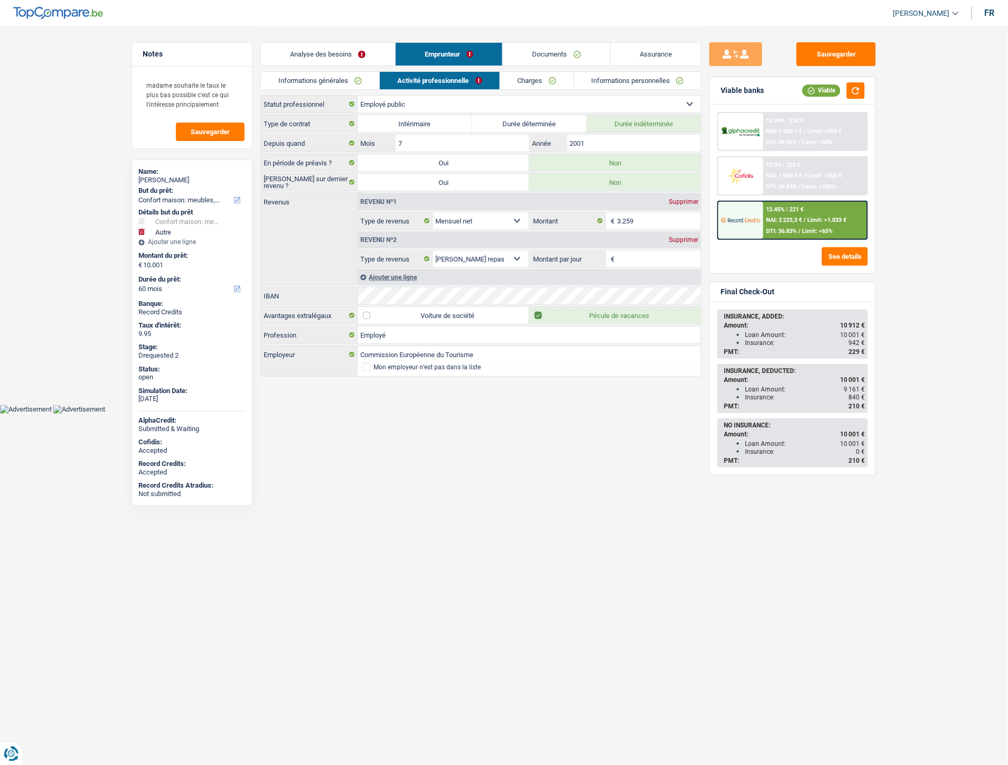
click at [525, 78] on link "Charges" at bounding box center [536, 80] width 73 height 17
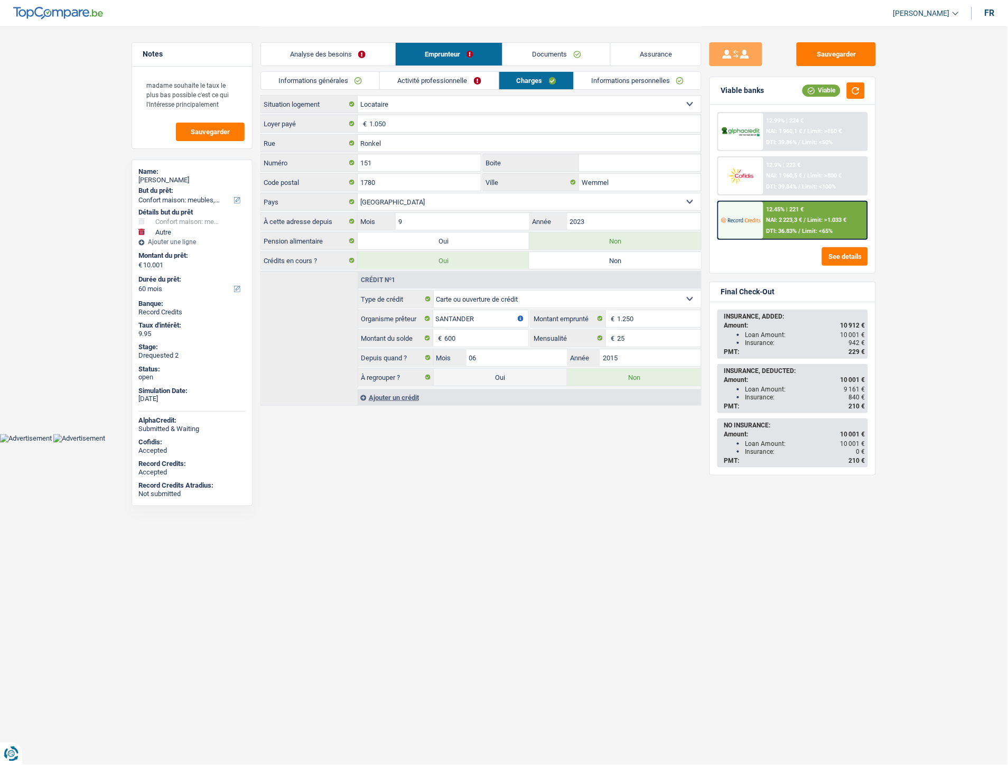
click at [617, 81] on link "Informations personnelles" at bounding box center [637, 80] width 127 height 17
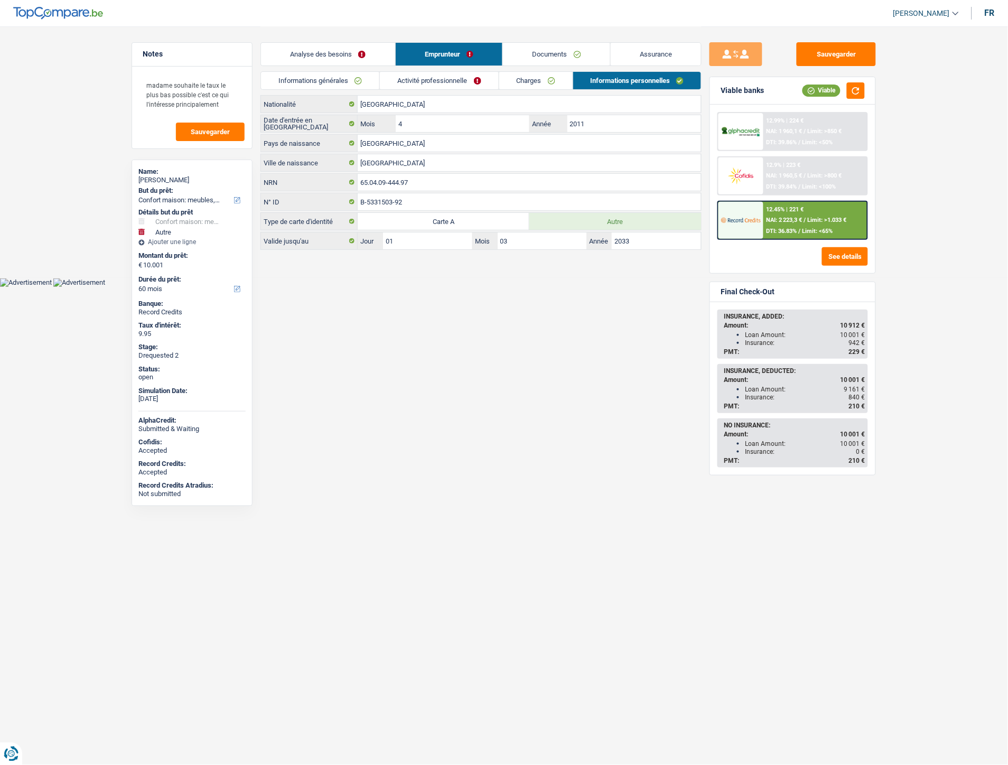
click at [573, 56] on link "Documents" at bounding box center [556, 54] width 107 height 23
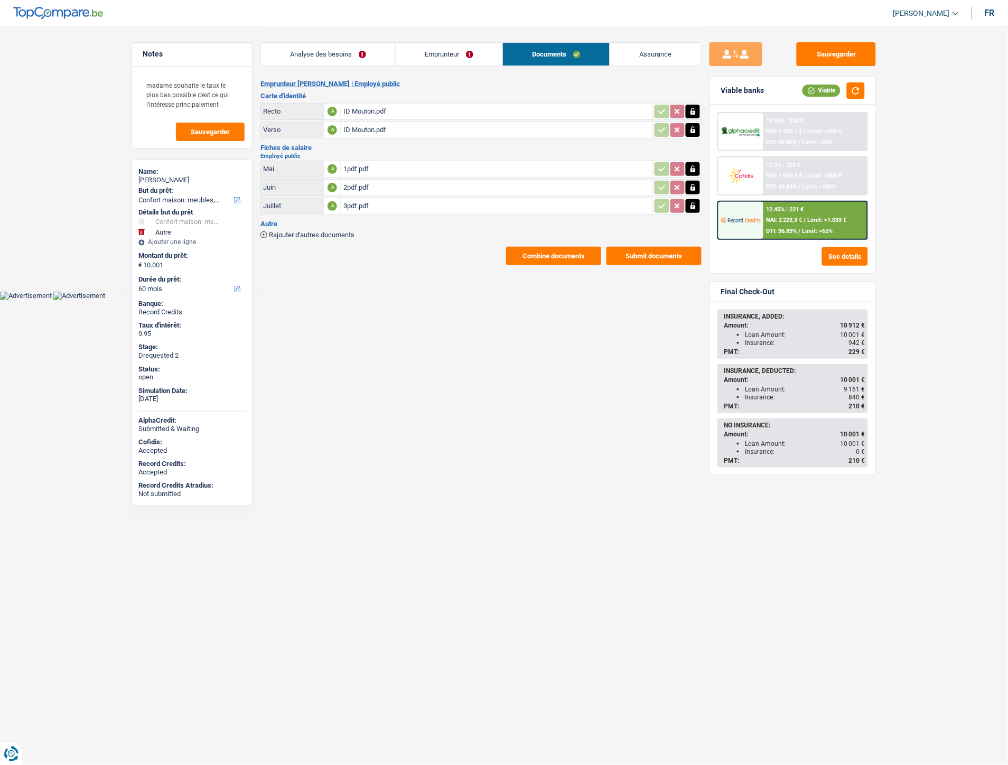
click at [654, 60] on link "Assurance" at bounding box center [655, 54] width 91 height 23
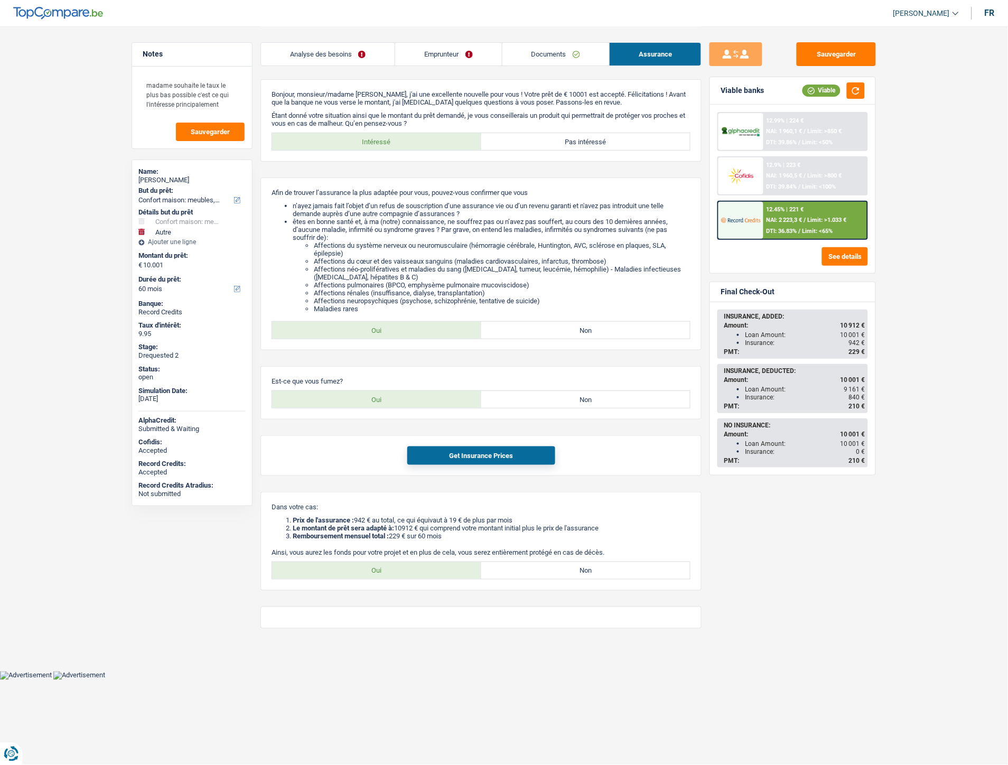
click at [568, 44] on link "Documents" at bounding box center [556, 54] width 107 height 23
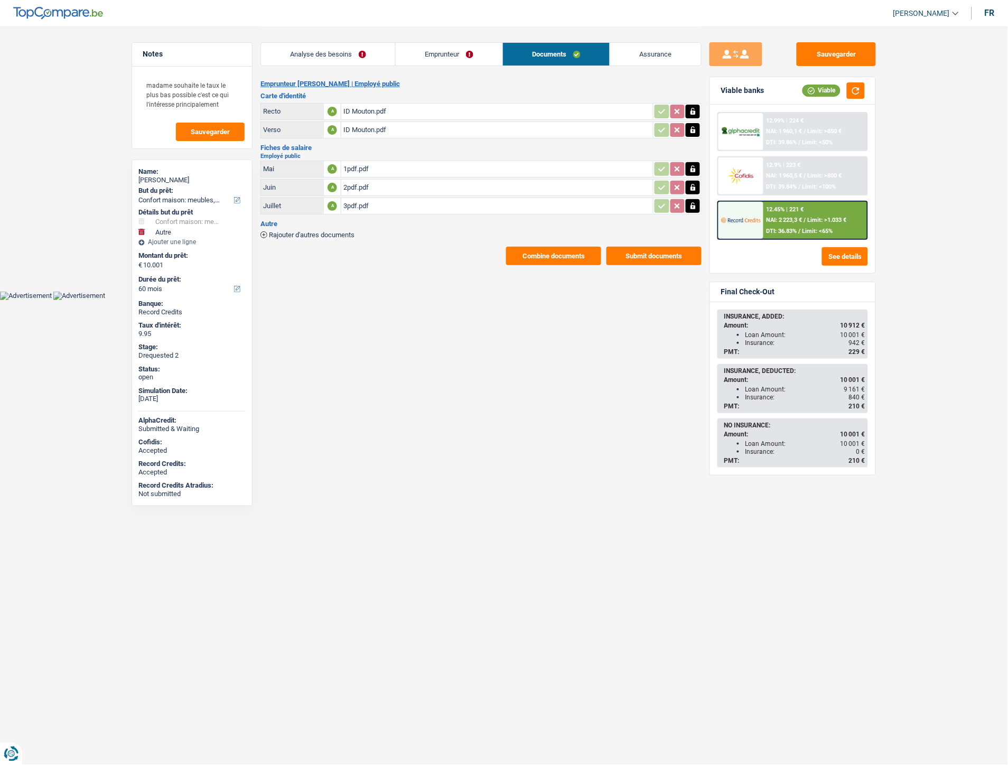
click at [805, 220] on span "/" at bounding box center [805, 220] width 2 height 7
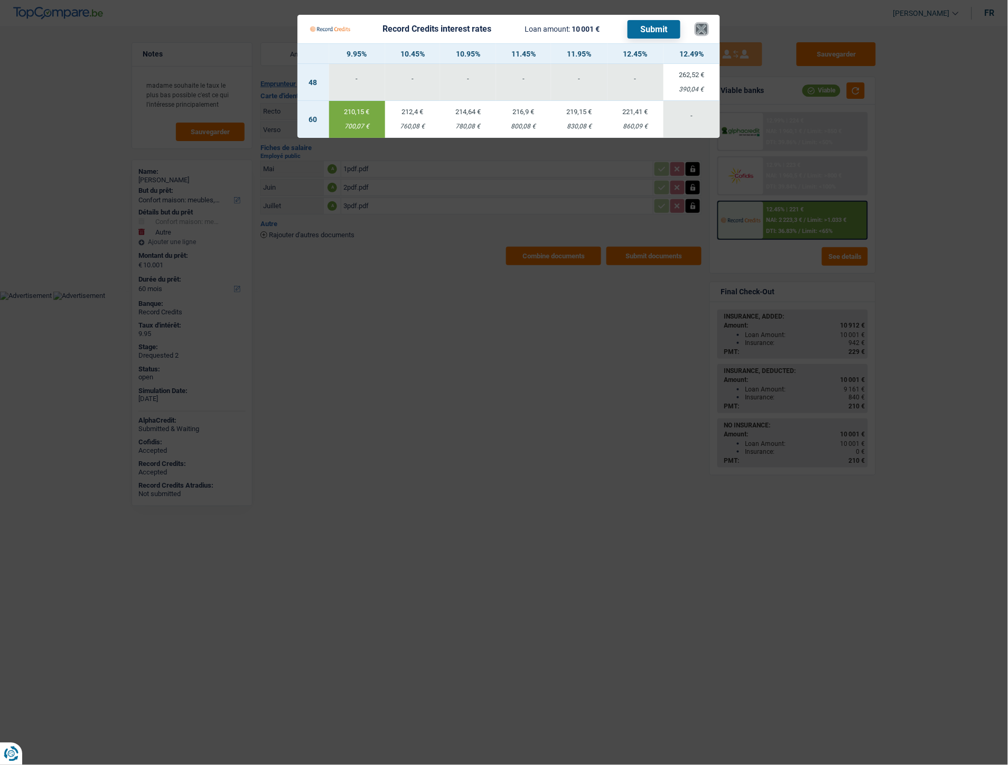
click at [707, 30] on button "×" at bounding box center [701, 29] width 11 height 11
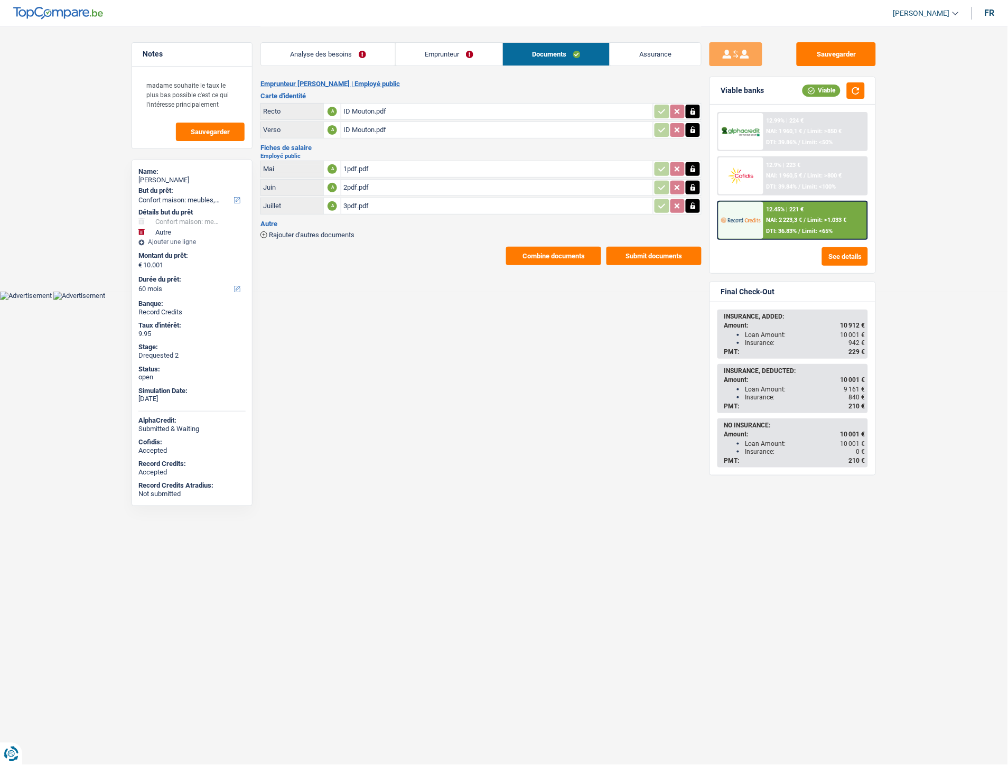
click at [450, 51] on link "Emprunteur" at bounding box center [449, 54] width 107 height 23
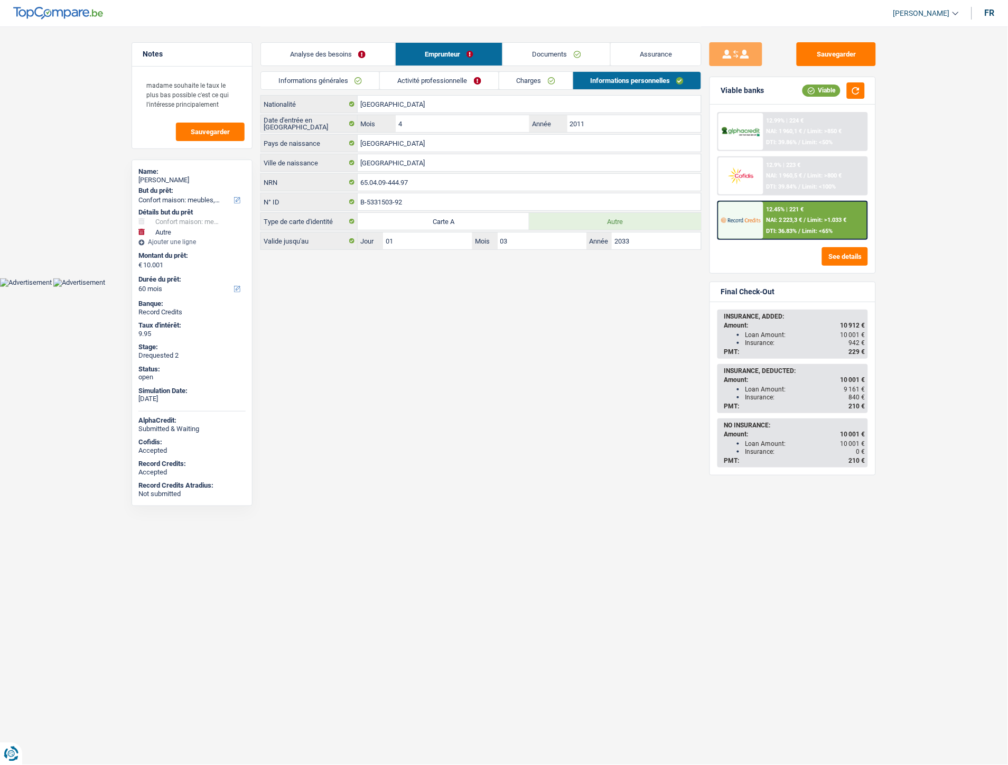
click at [528, 80] on link "Charges" at bounding box center [535, 80] width 73 height 17
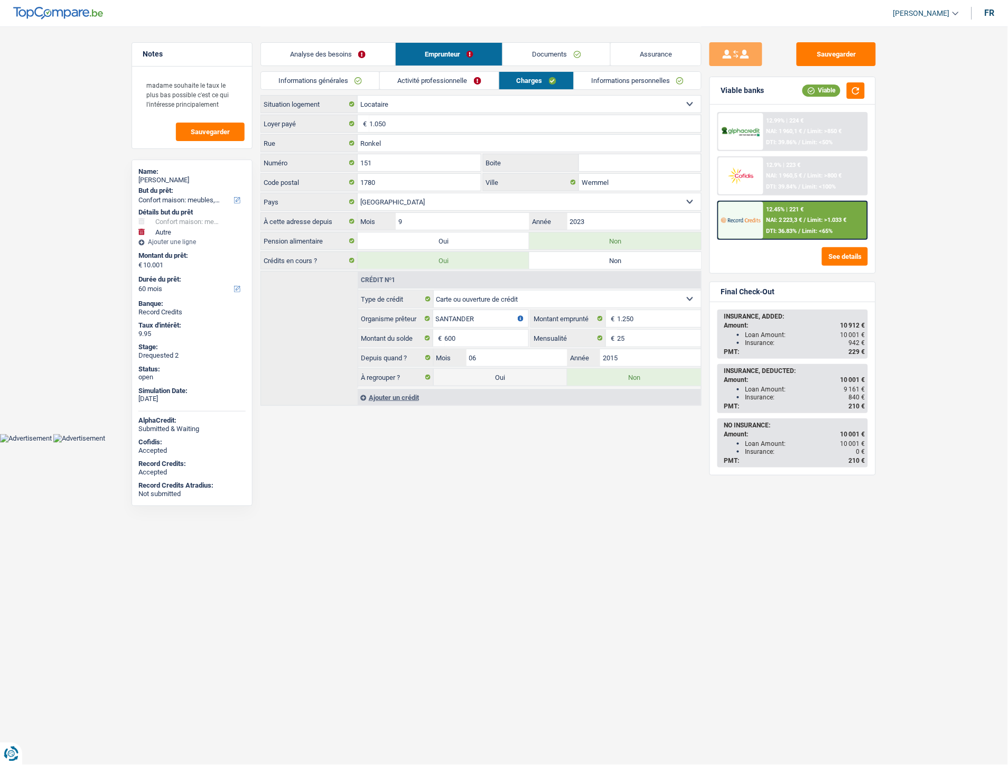
click at [448, 83] on link "Activité professionnelle" at bounding box center [439, 80] width 119 height 17
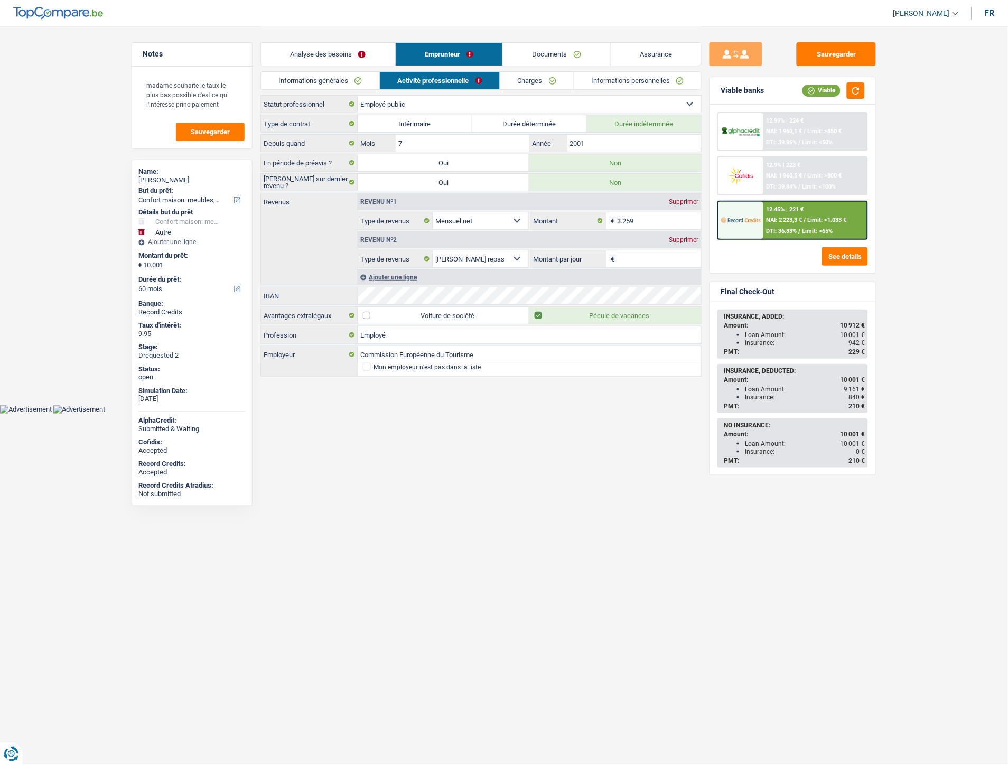
click at [521, 81] on link "Charges" at bounding box center [536, 80] width 73 height 17
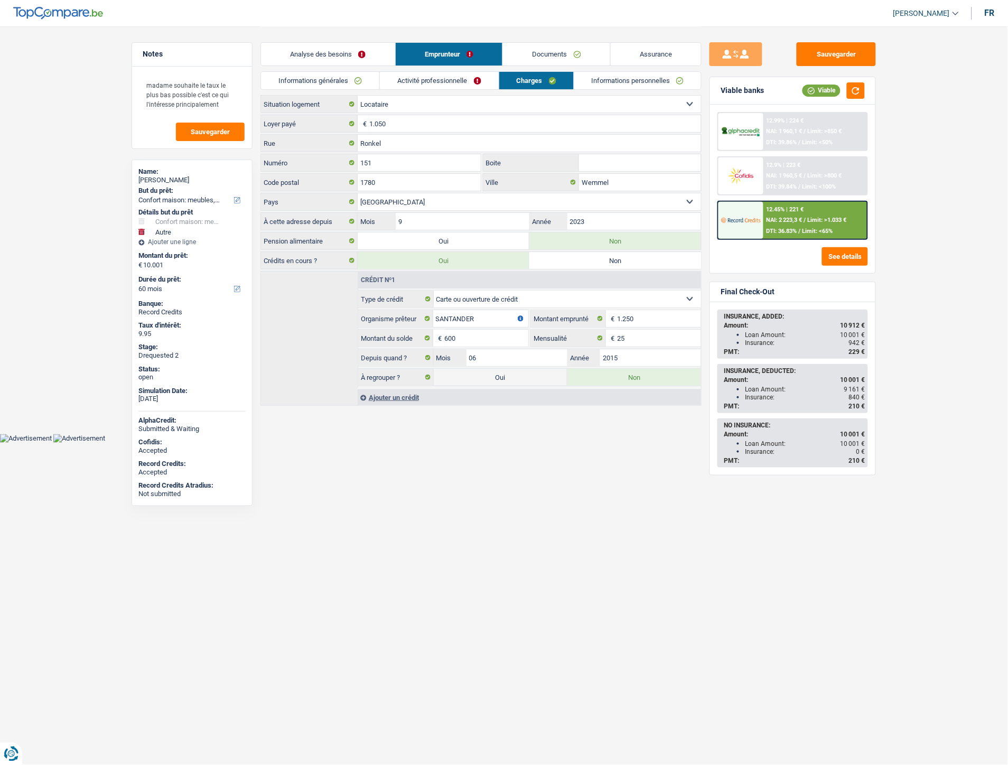
click at [605, 163] on input "Boite" at bounding box center [640, 162] width 122 height 17
click at [636, 76] on link "Informations personnelles" at bounding box center [637, 80] width 127 height 17
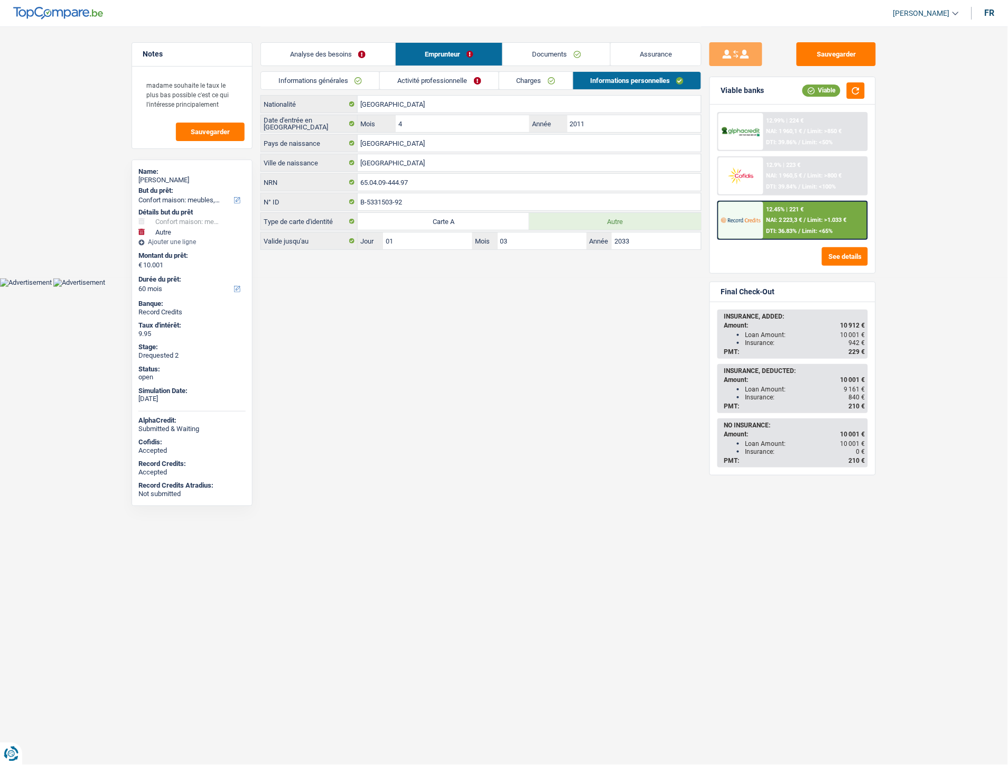
click at [454, 79] on link "Activité professionnelle" at bounding box center [439, 80] width 119 height 17
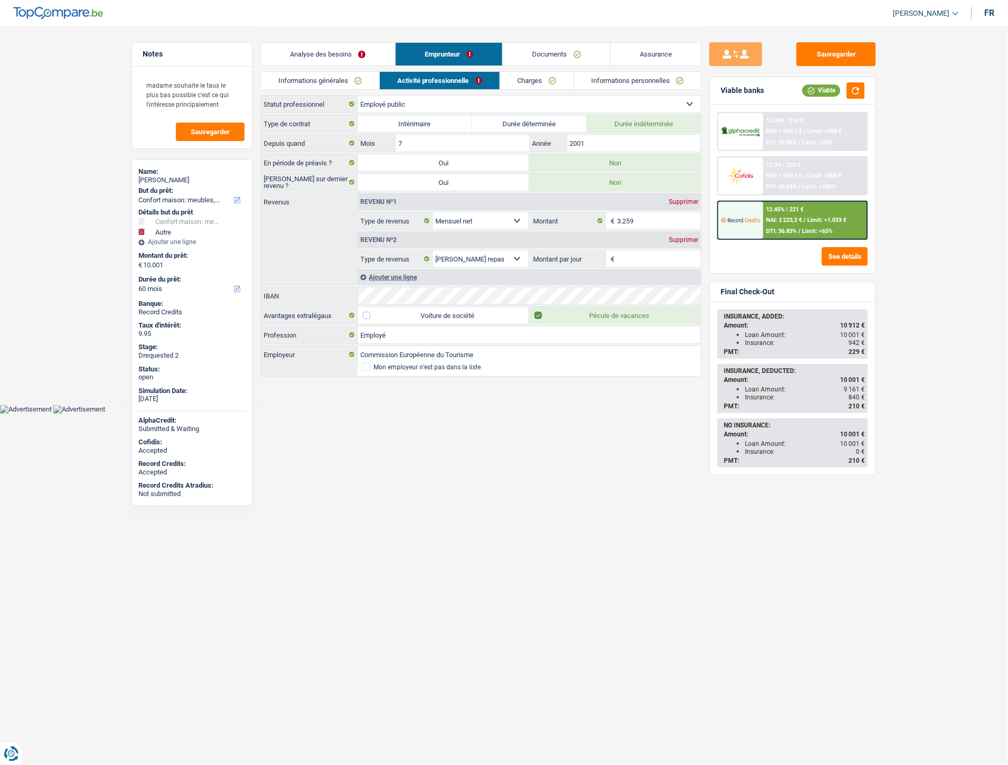
click at [352, 76] on link "Informations générales" at bounding box center [320, 80] width 118 height 17
